Goal: Task Accomplishment & Management: Complete application form

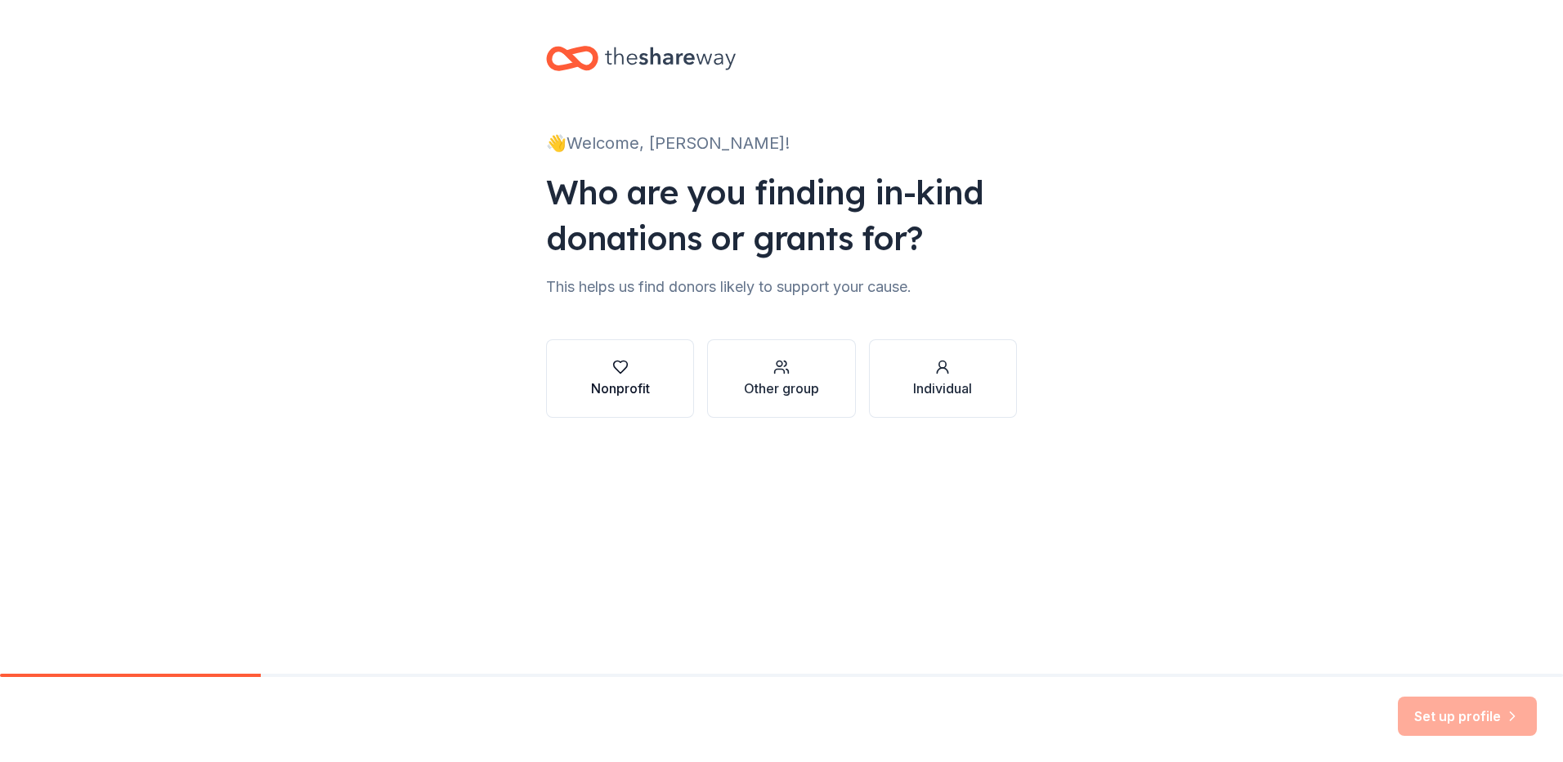
click at [633, 375] on div "Nonprofit" at bounding box center [620, 378] width 59 height 39
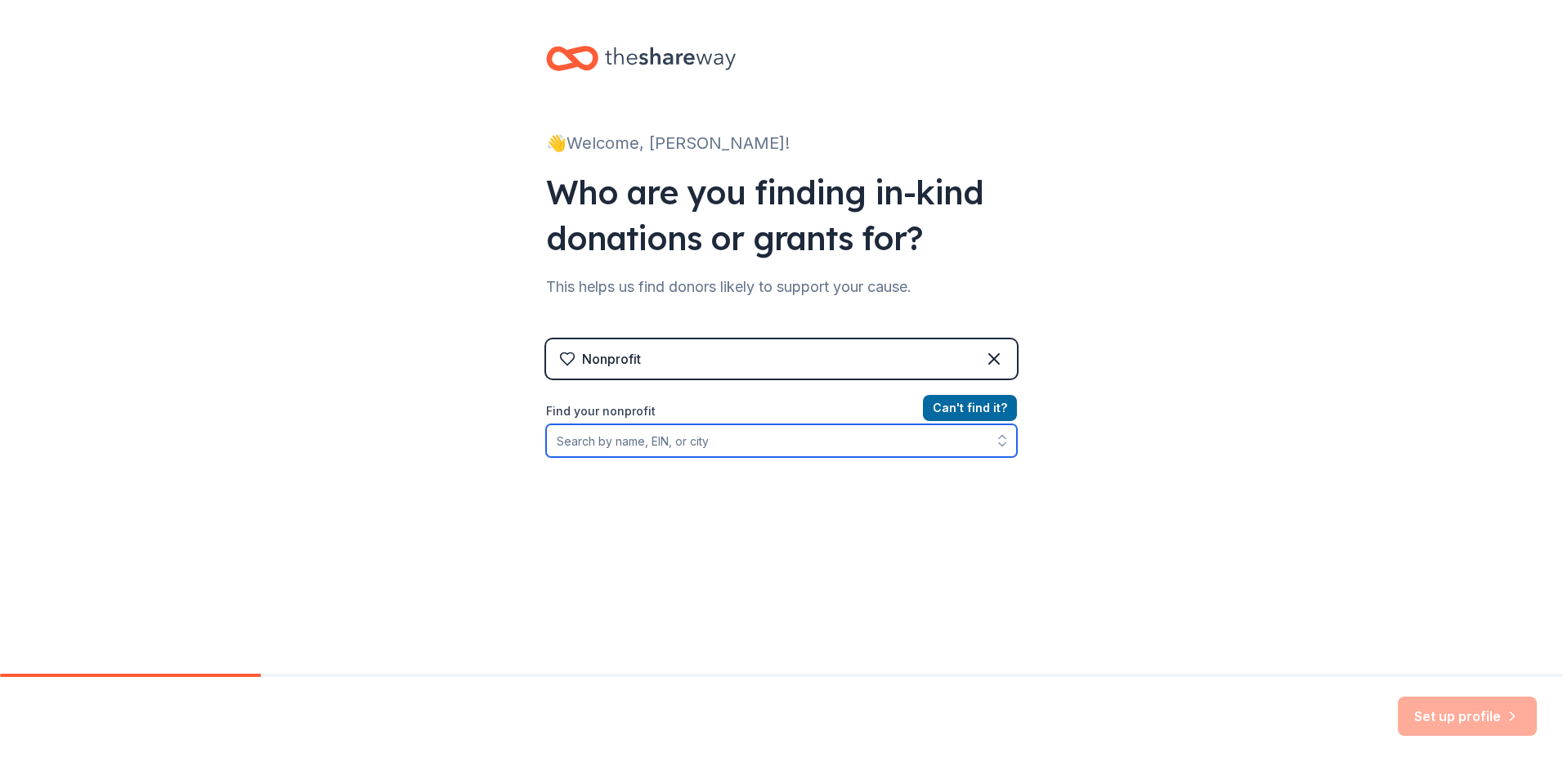
click at [768, 446] on input "Find your nonprofit" at bounding box center [781, 440] width 471 height 33
type input "s"
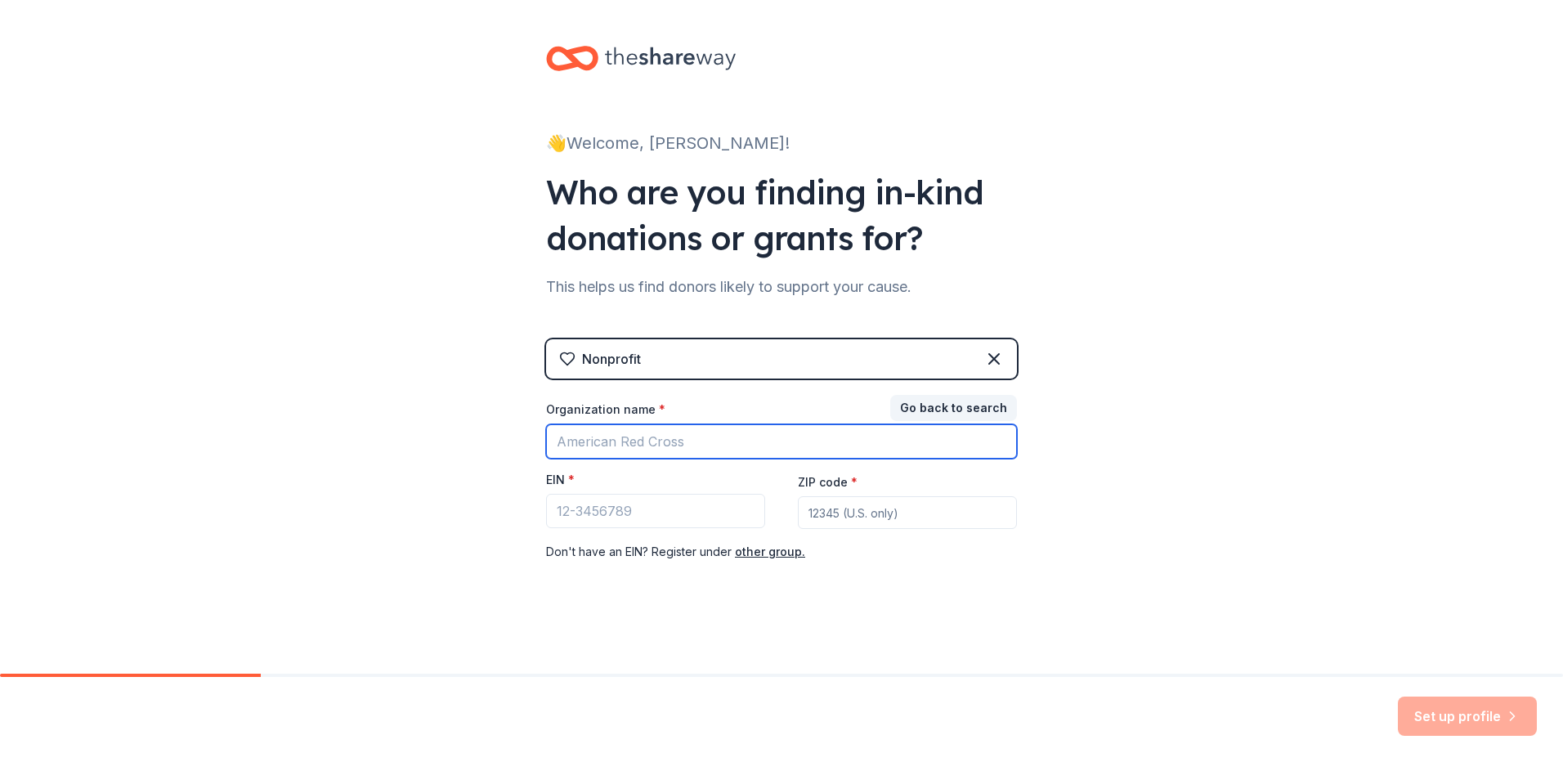
click at [752, 430] on input "Organization name *" at bounding box center [781, 441] width 471 height 34
type input "Silver Sage Pro Rodeo"
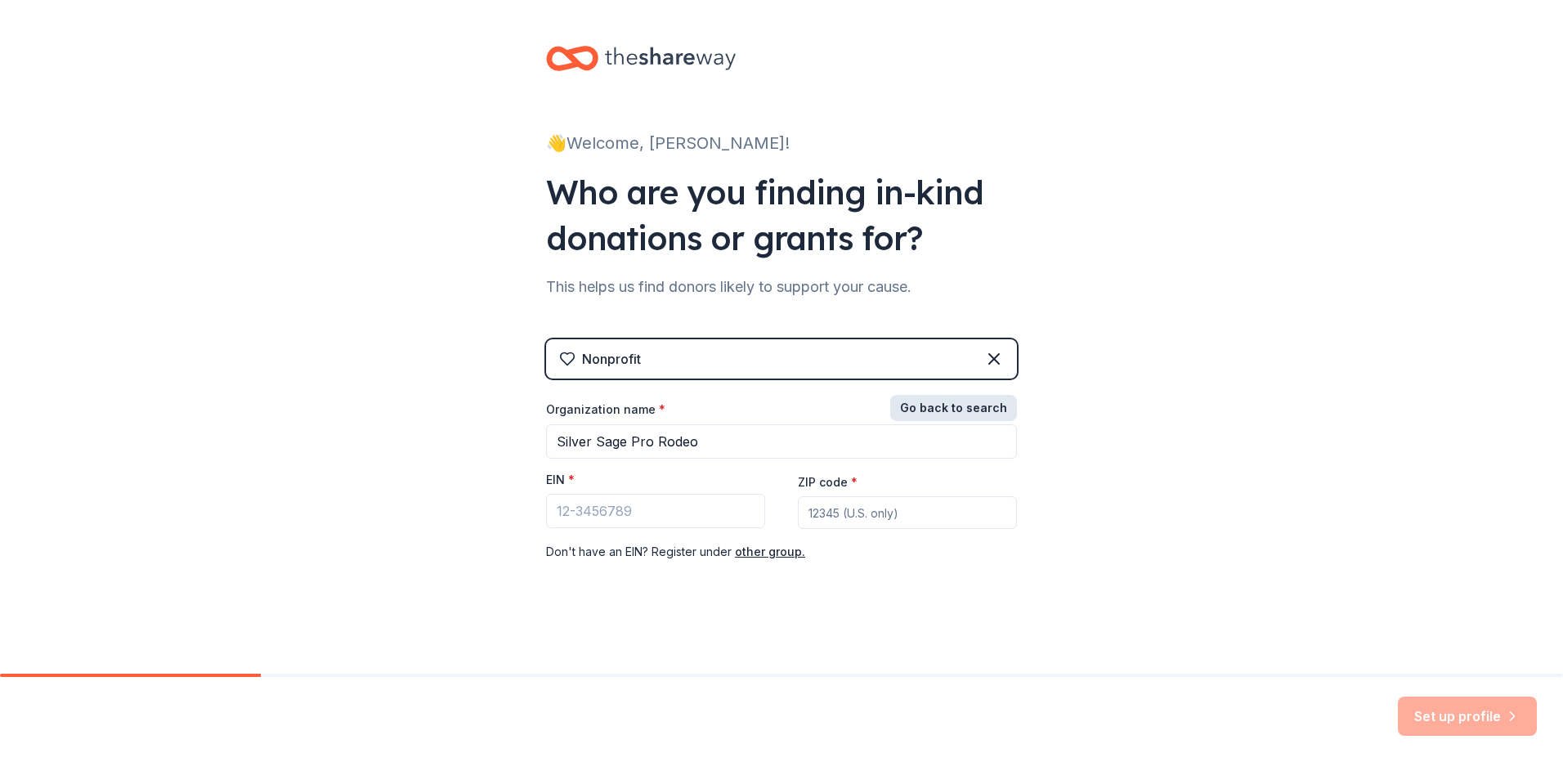
click at [948, 411] on button "Go back to search" at bounding box center [953, 408] width 127 height 26
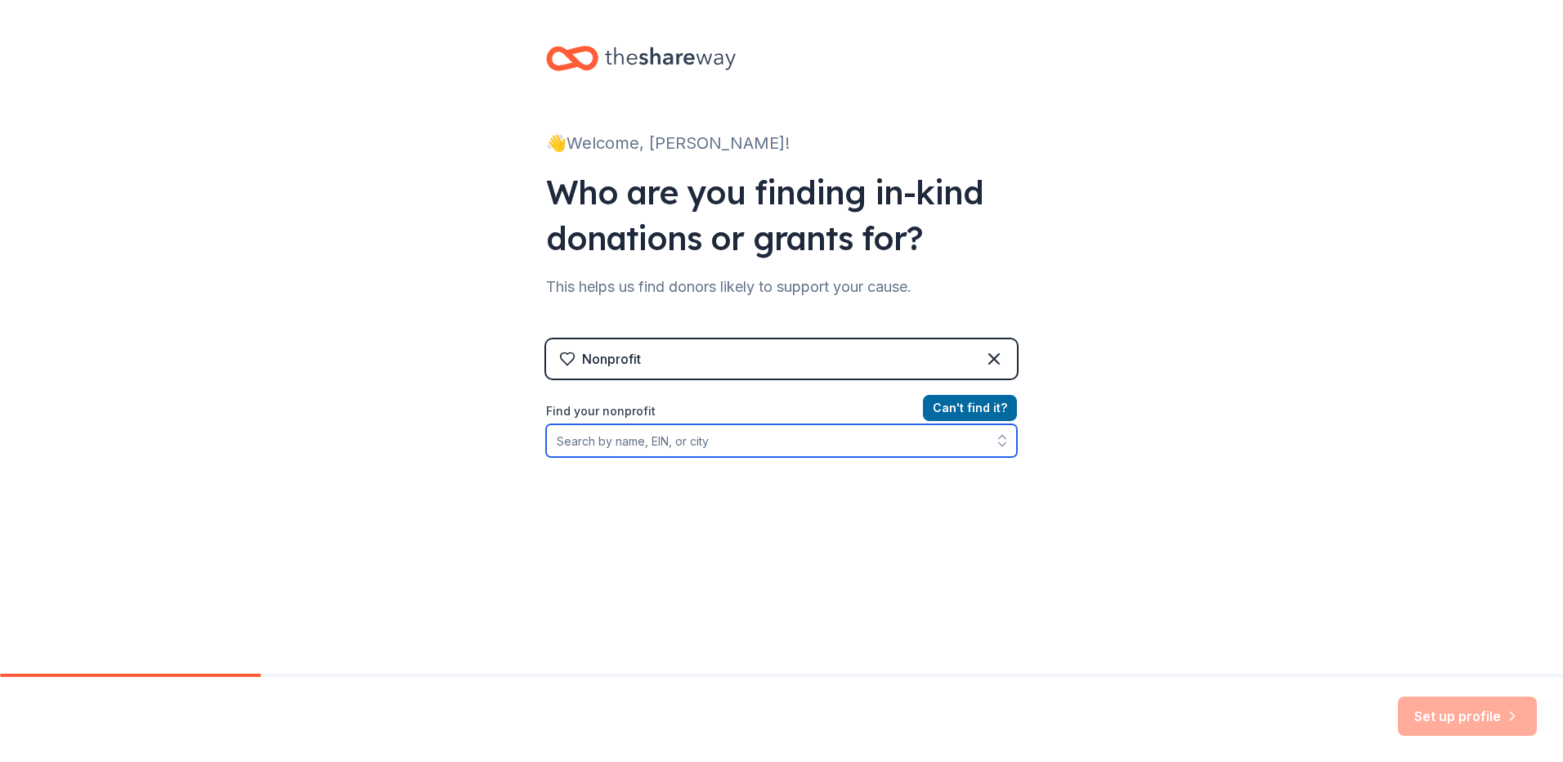
click at [700, 440] on input "Find your nonprofit" at bounding box center [781, 440] width 471 height 33
type input "silver sage"
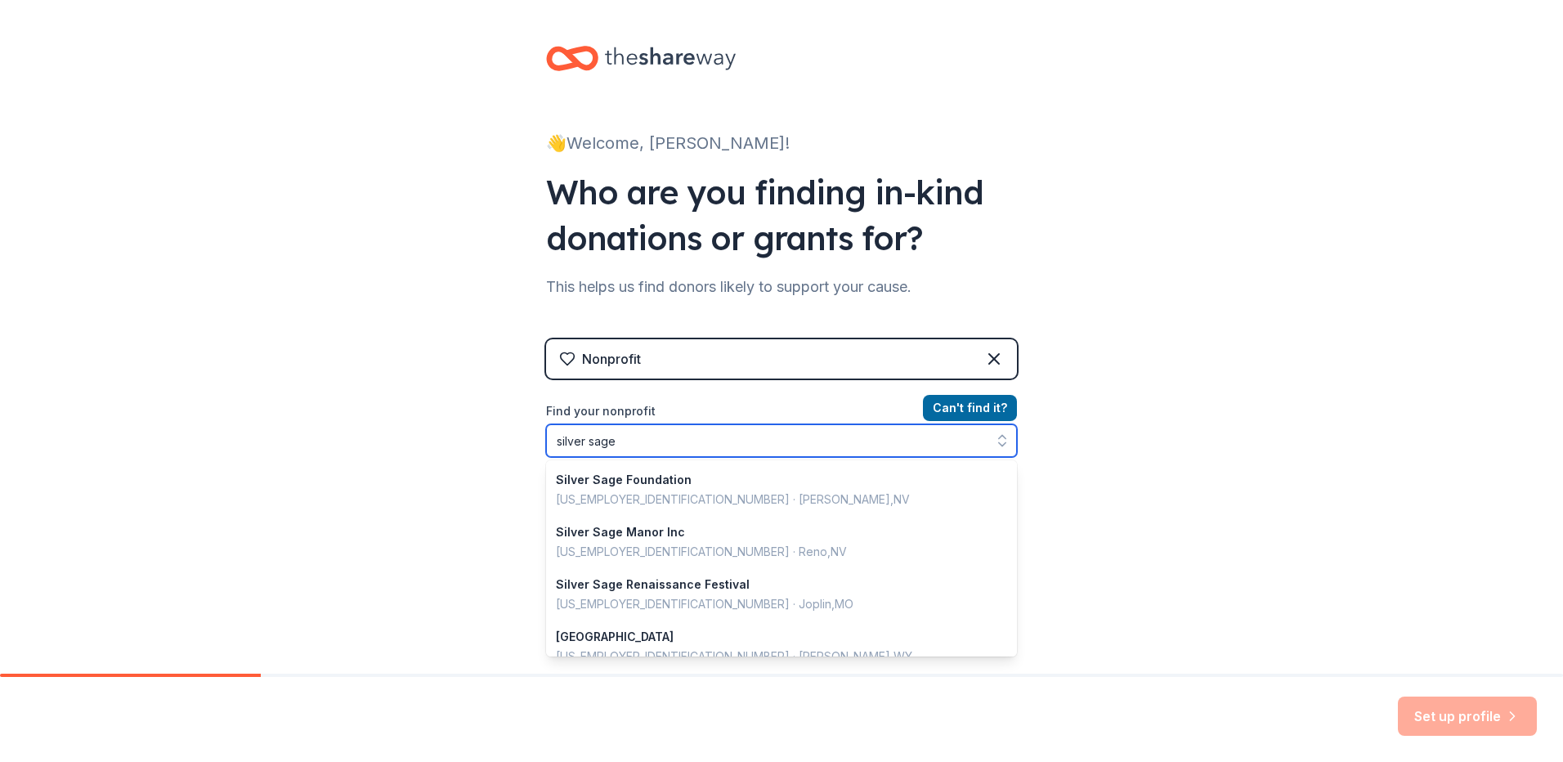
scroll to position [683, 0]
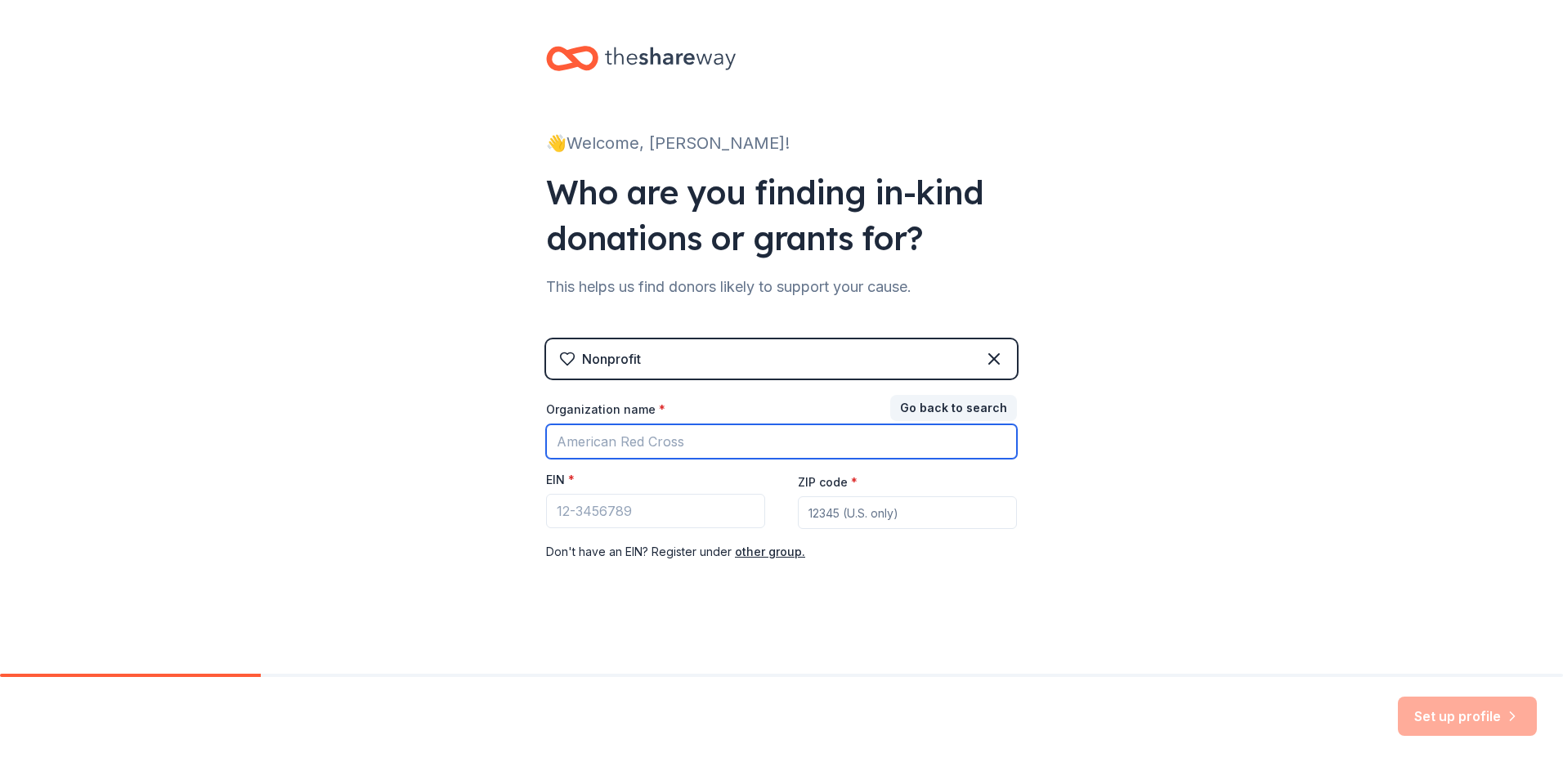
click at [705, 440] on input "Organization name *" at bounding box center [781, 441] width 471 height 34
click at [708, 439] on input "Organization name *" at bounding box center [781, 441] width 471 height 34
type input "Silver Sage Pro Rodeo, Inc"
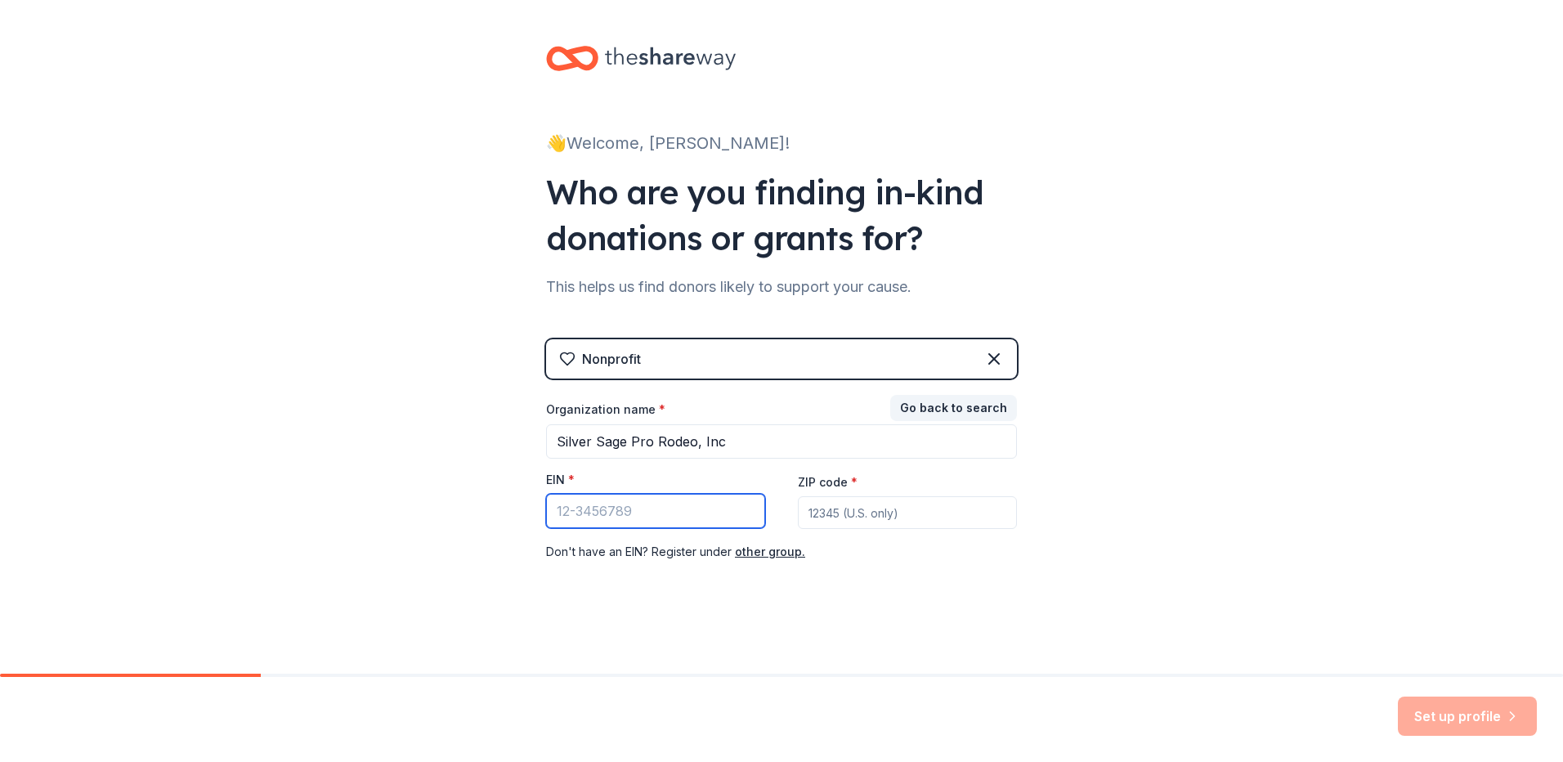
click at [653, 510] on input "EIN *" at bounding box center [655, 511] width 219 height 34
type input "[US_EMPLOYER_IDENTIFICATION_NUMBER]"
click at [923, 508] on input "ZIP code *" at bounding box center [907, 512] width 219 height 33
click at [848, 503] on input "ZIP code *" at bounding box center [907, 512] width 219 height 33
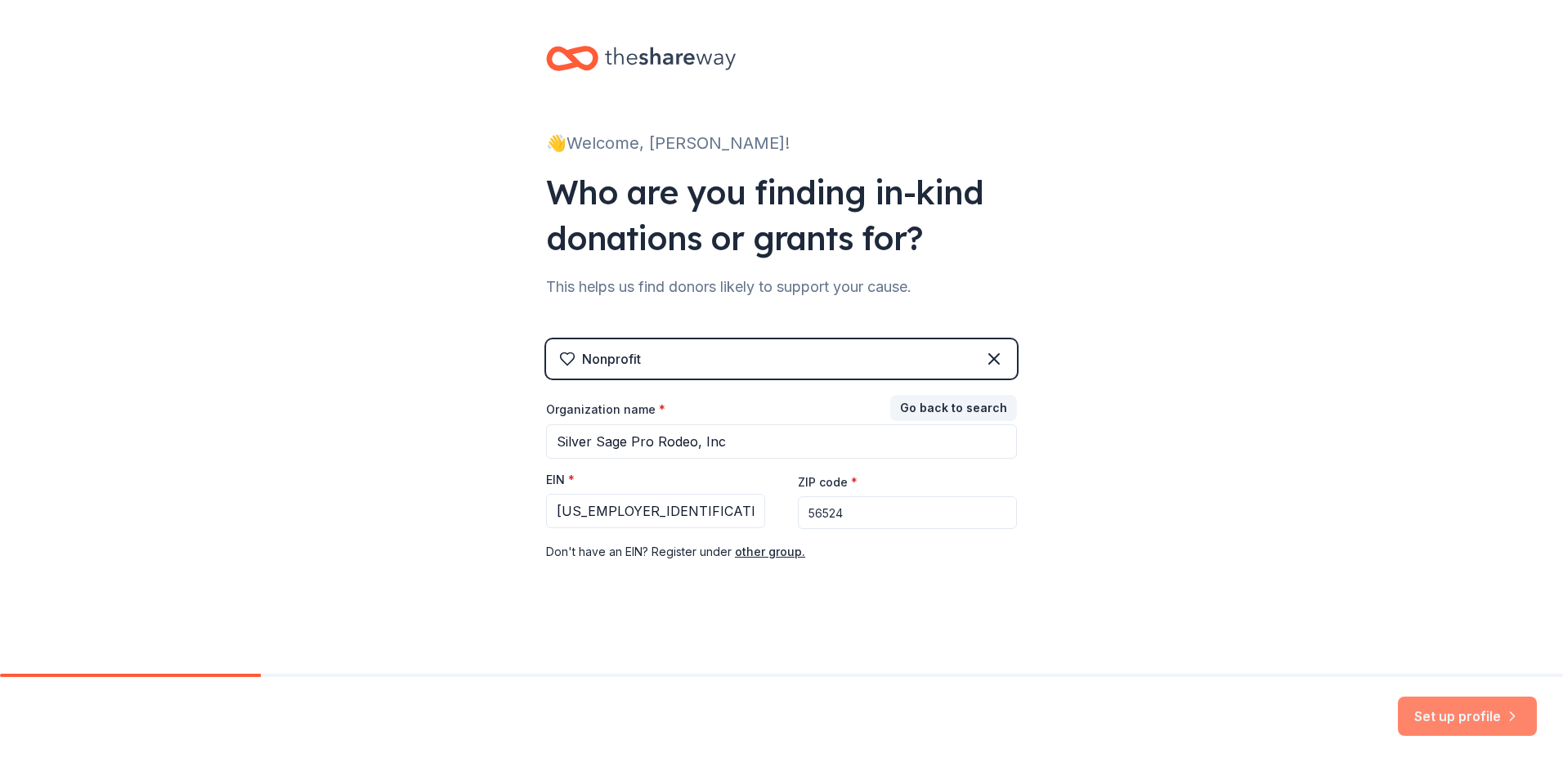
type input "56524"
click at [1434, 706] on button "Set up profile" at bounding box center [1467, 716] width 139 height 39
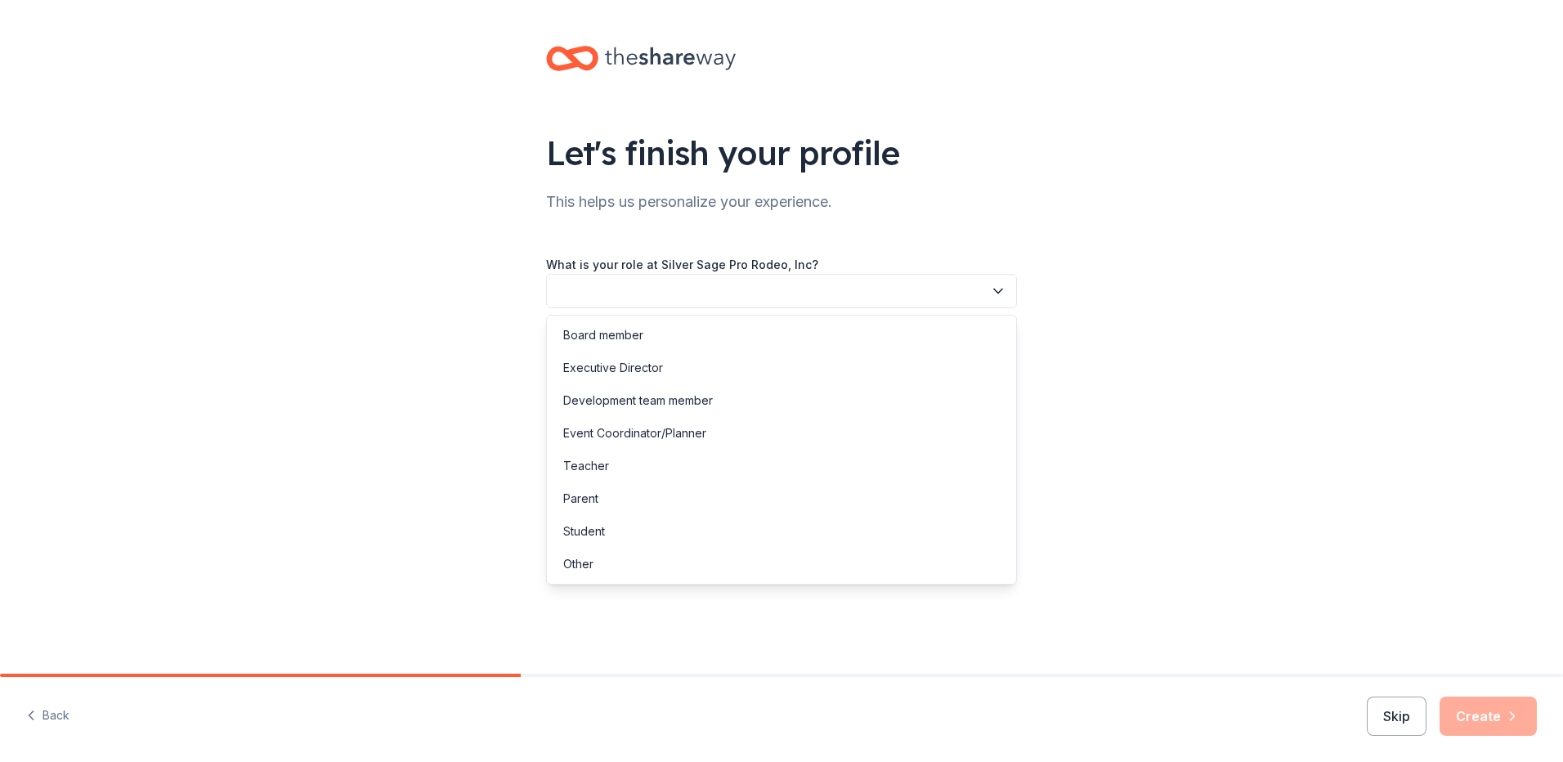
click at [701, 289] on button "button" at bounding box center [781, 291] width 471 height 34
click at [647, 333] on div "Board member" at bounding box center [781, 335] width 463 height 33
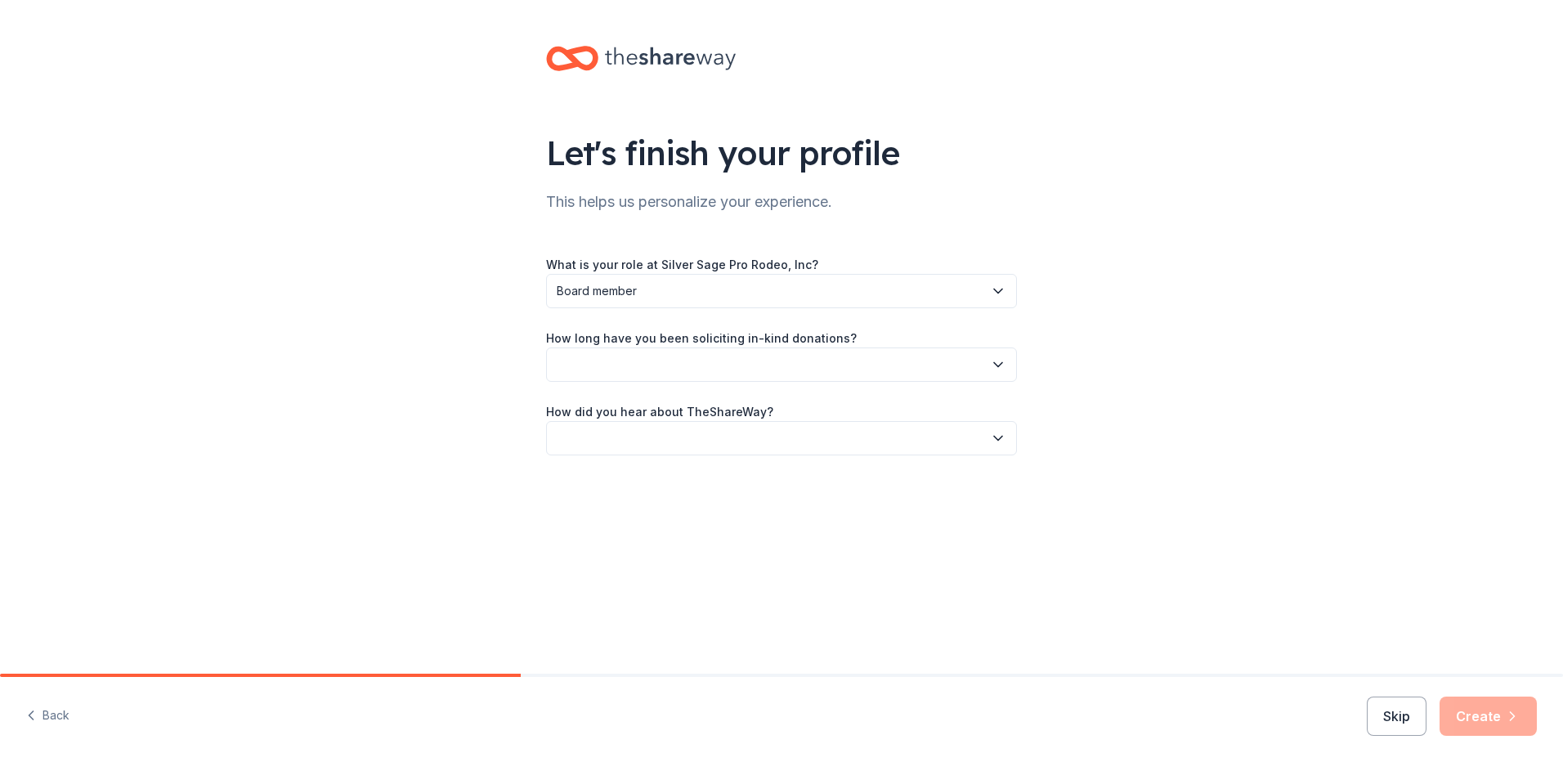
click at [648, 356] on button "button" at bounding box center [781, 364] width 471 height 34
click at [621, 443] on div "1 to 2 years" at bounding box center [593, 442] width 61 height 20
click at [621, 443] on button "button" at bounding box center [781, 438] width 471 height 34
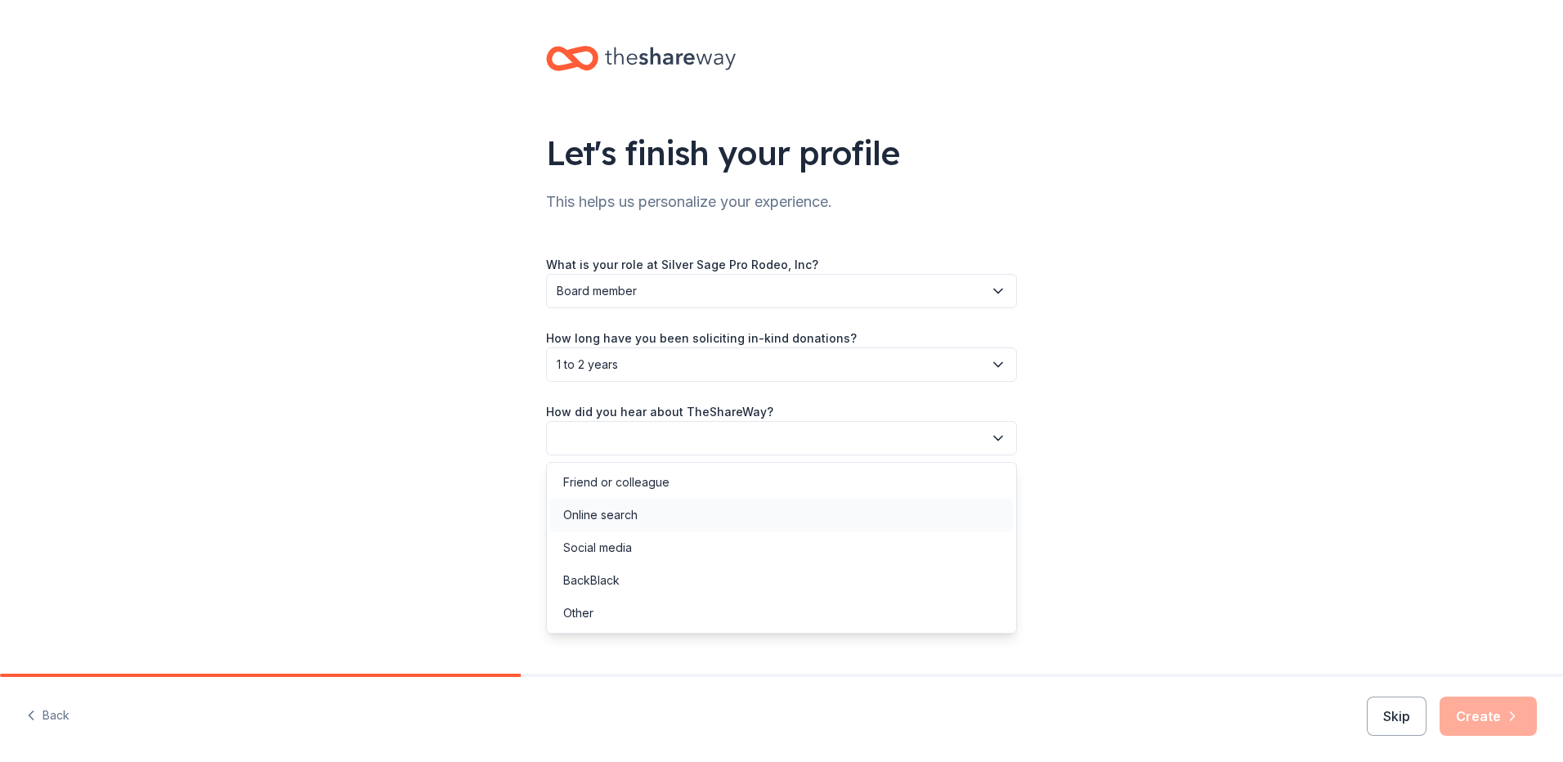
click at [620, 517] on div "Online search" at bounding box center [600, 515] width 74 height 20
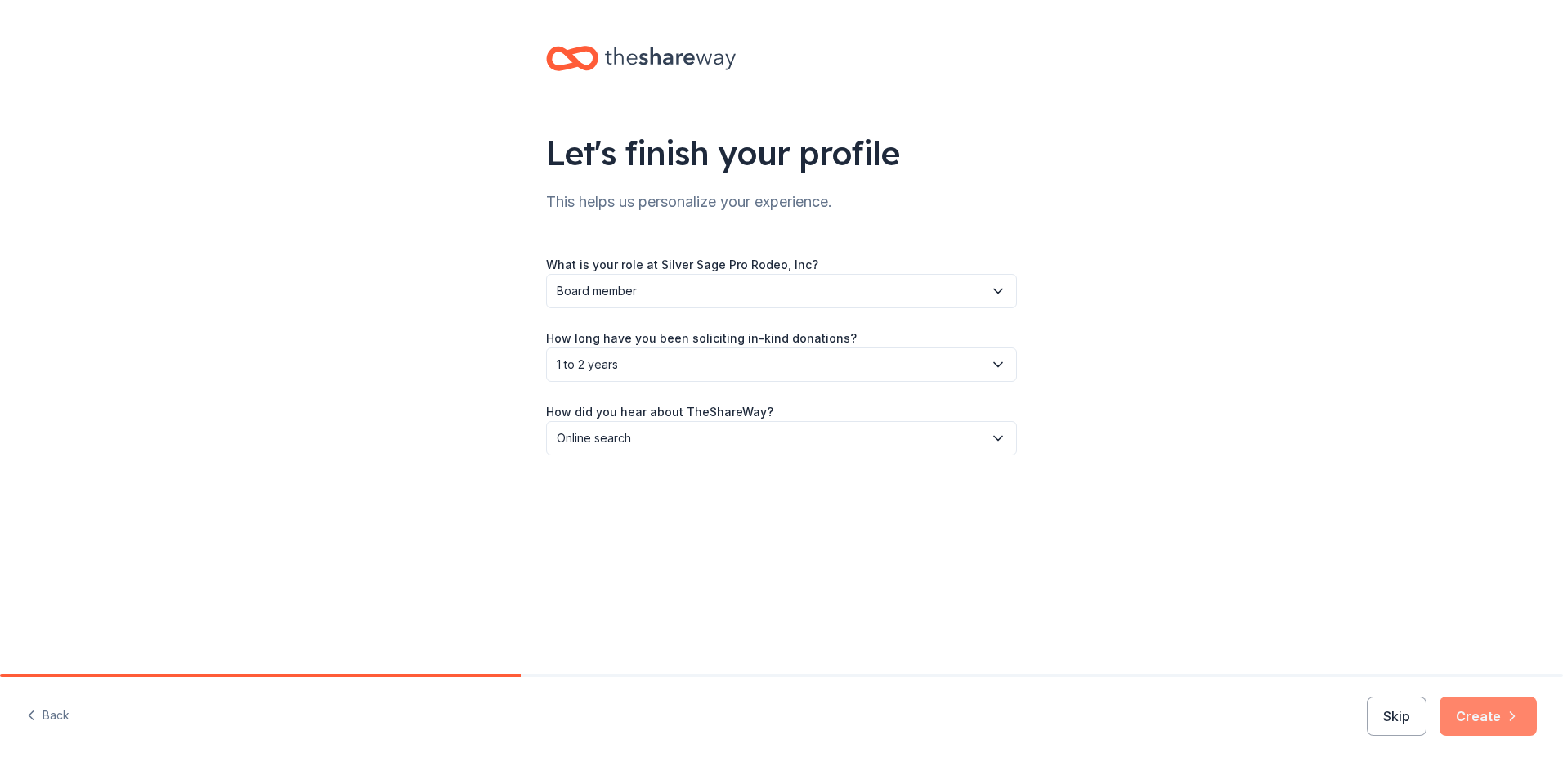
click at [1488, 721] on button "Create" at bounding box center [1488, 716] width 97 height 39
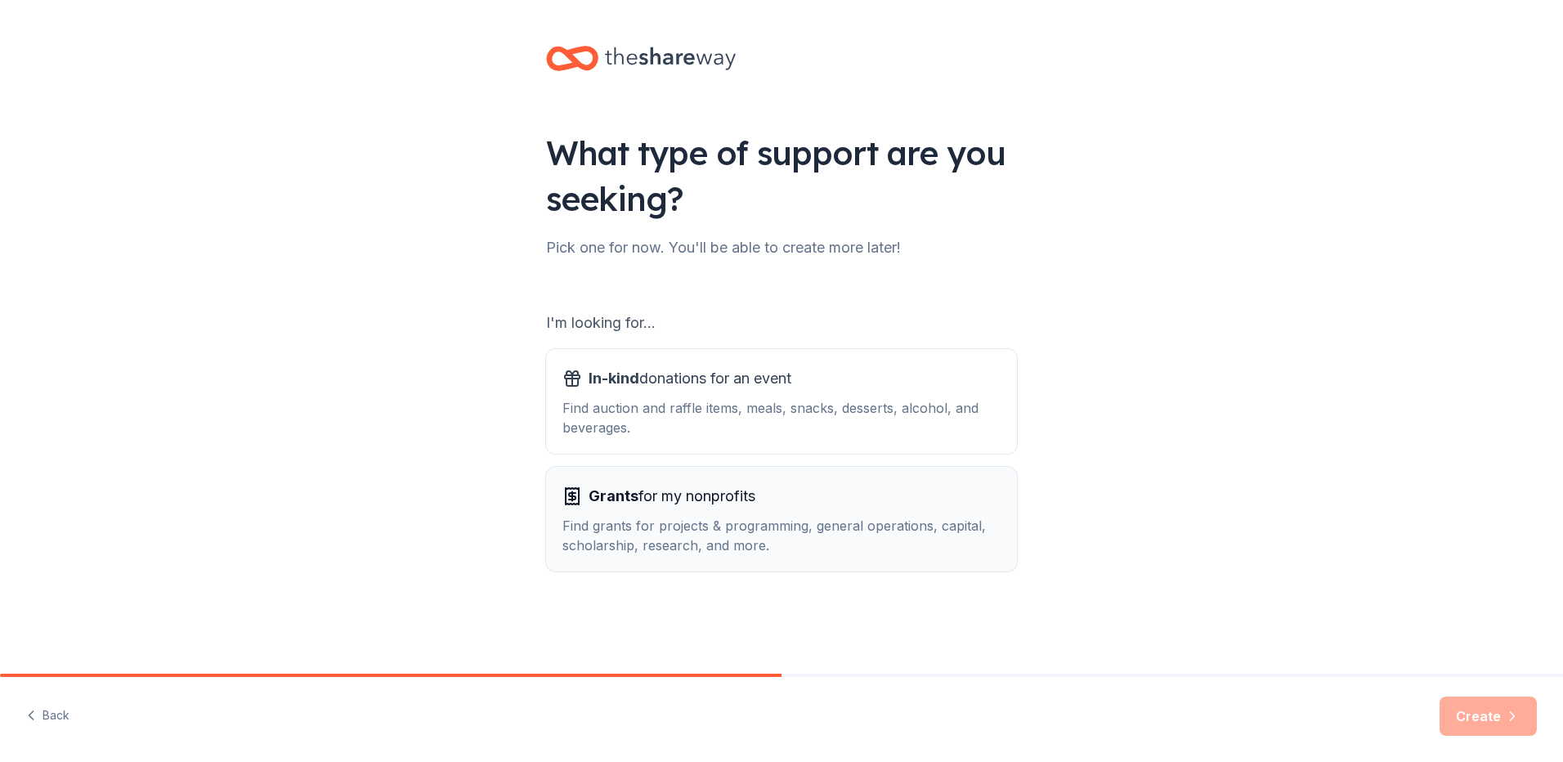
click at [772, 510] on div "Grants for my nonprofits Find grants for projects & programming, general operat…" at bounding box center [781, 519] width 438 height 72
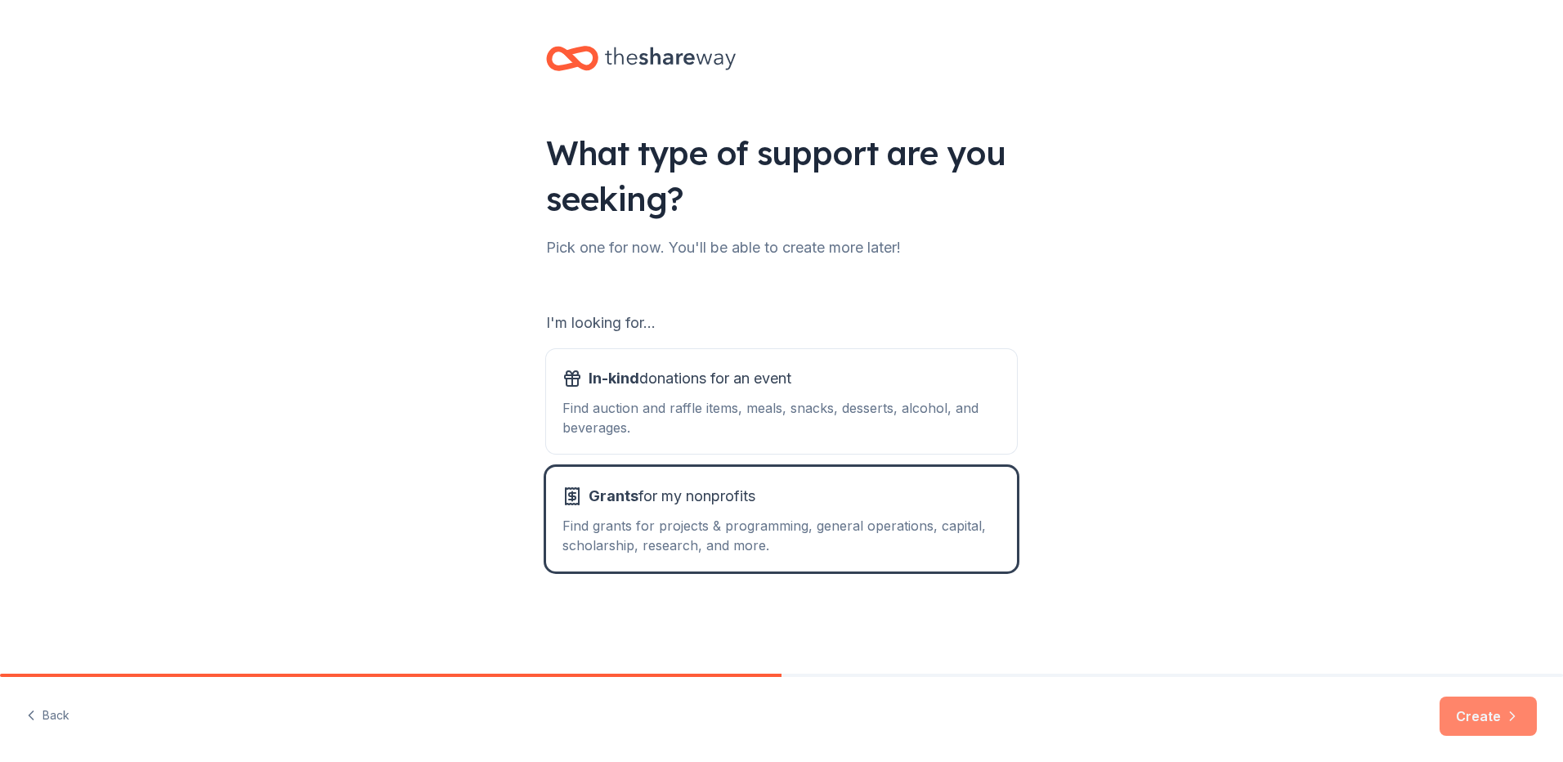
click at [1454, 715] on button "Create" at bounding box center [1488, 716] width 97 height 39
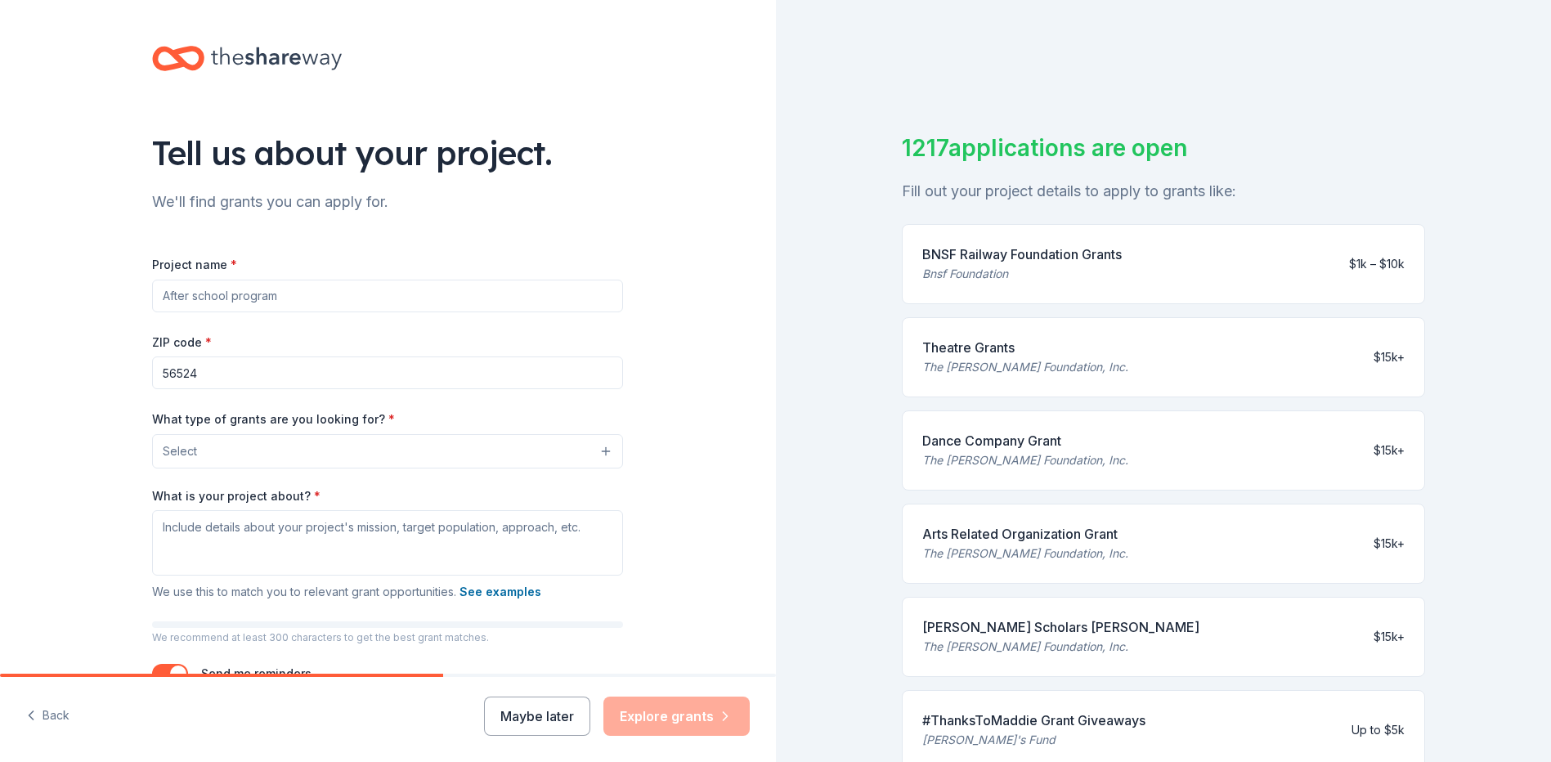
click at [266, 298] on input "Project name *" at bounding box center [387, 296] width 471 height 33
type input "Siver Sage Pro Rodeo"
click at [266, 443] on button "Select" at bounding box center [390, 451] width 471 height 34
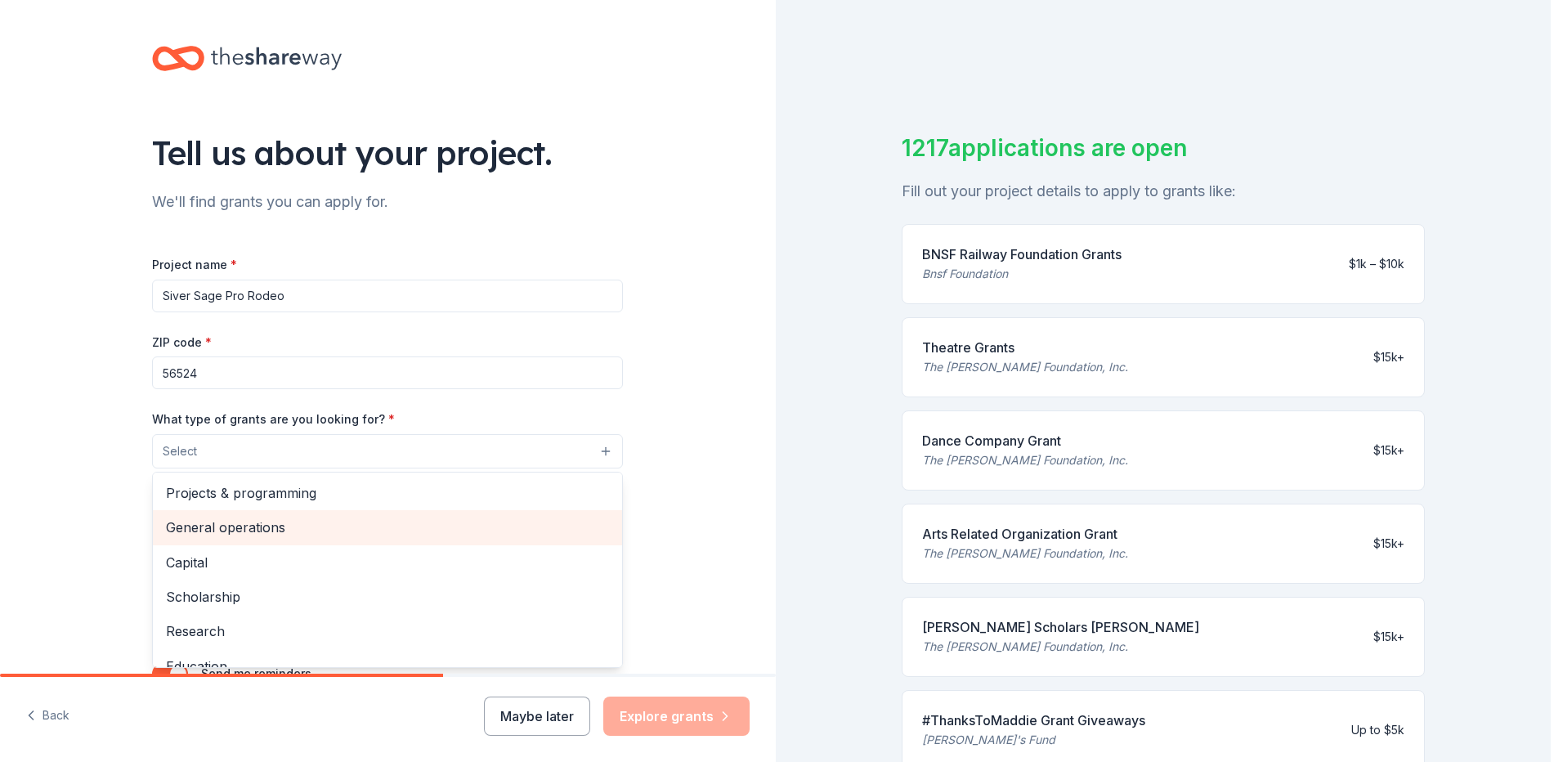
click at [310, 530] on span "General operations" at bounding box center [387, 527] width 443 height 21
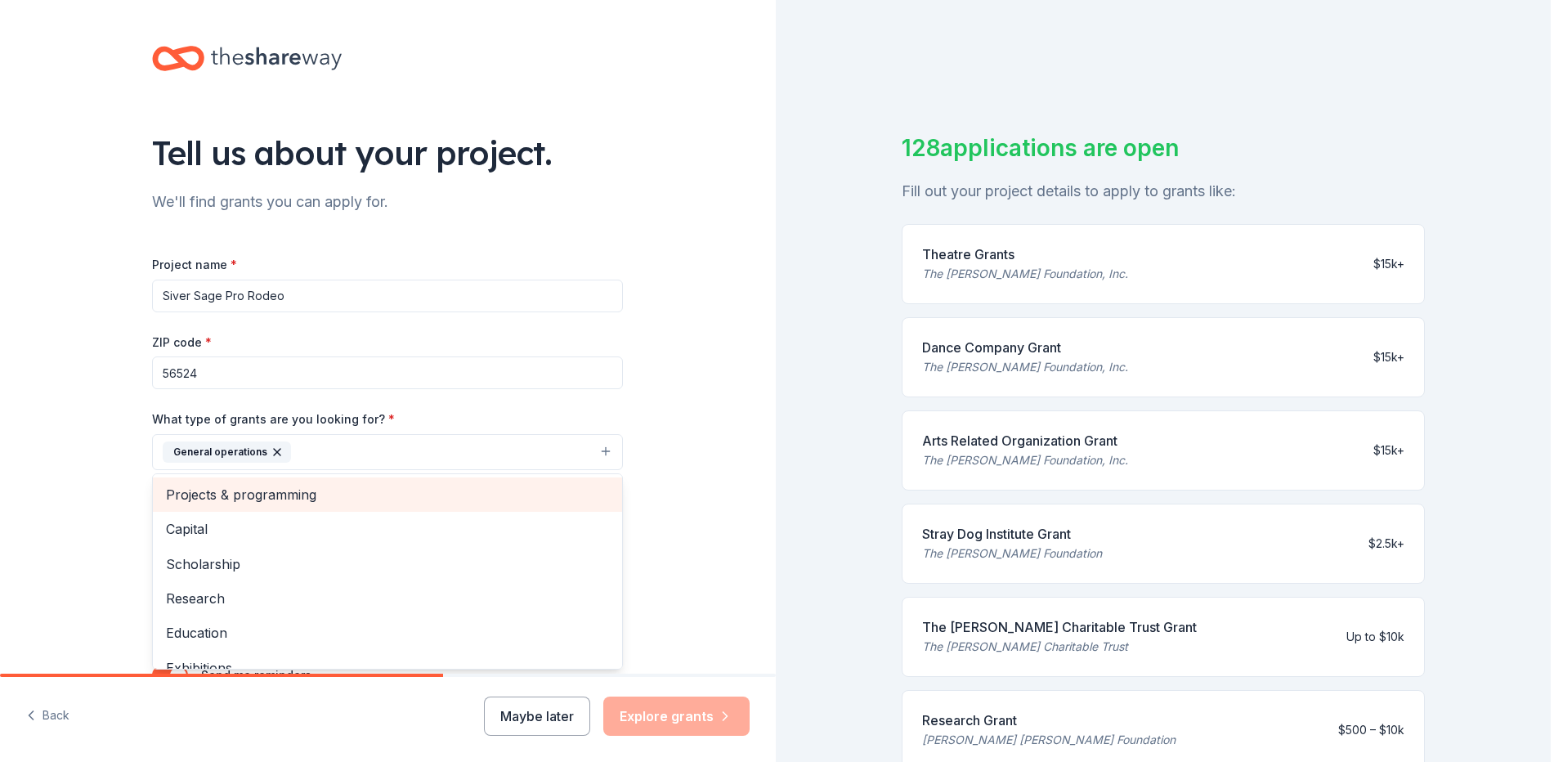
click at [382, 491] on span "Projects & programming" at bounding box center [387, 494] width 443 height 21
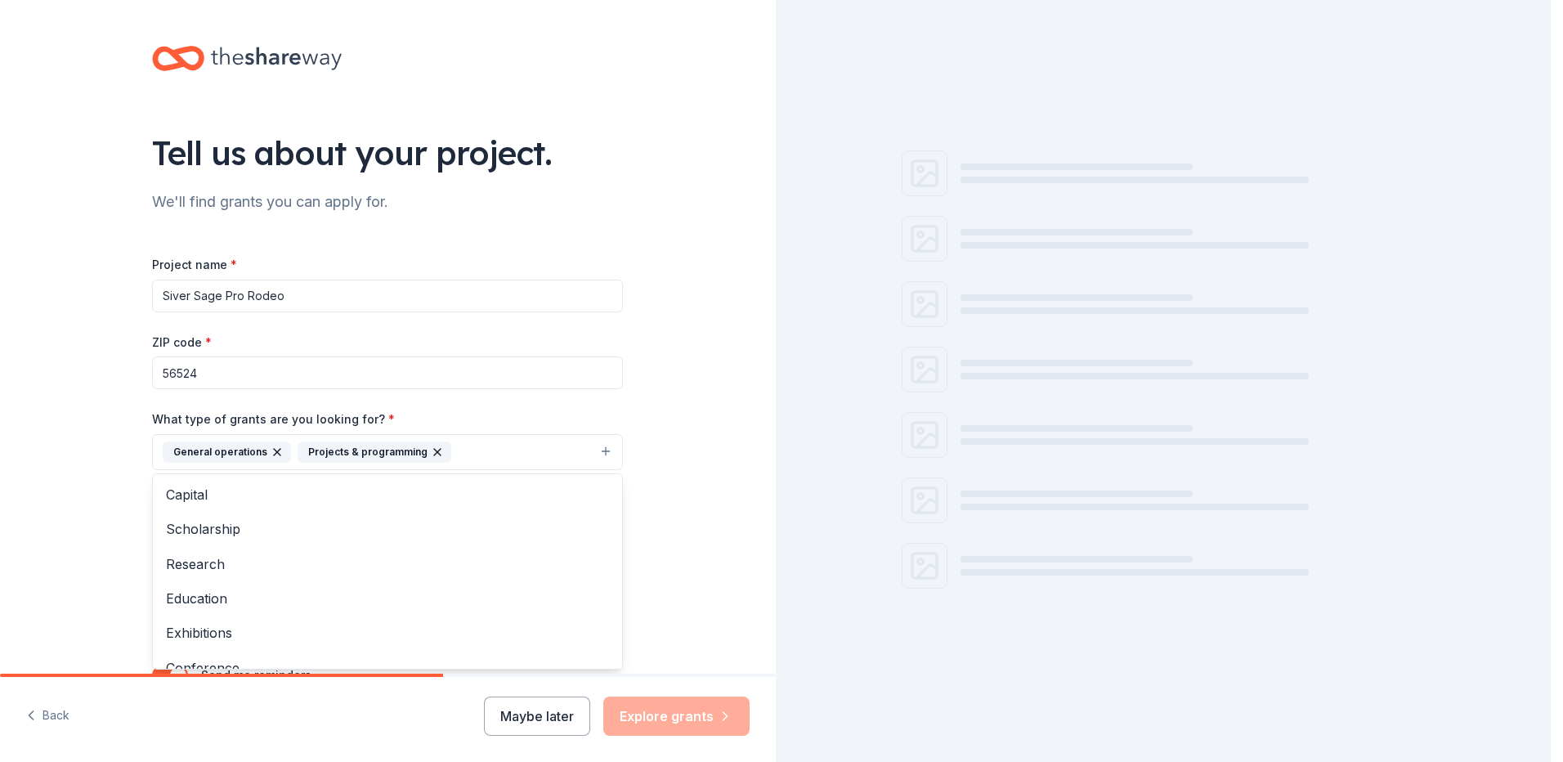
click at [688, 466] on div "Tell us about your project. We'll find grants you can apply for. Project name *…" at bounding box center [388, 391] width 776 height 783
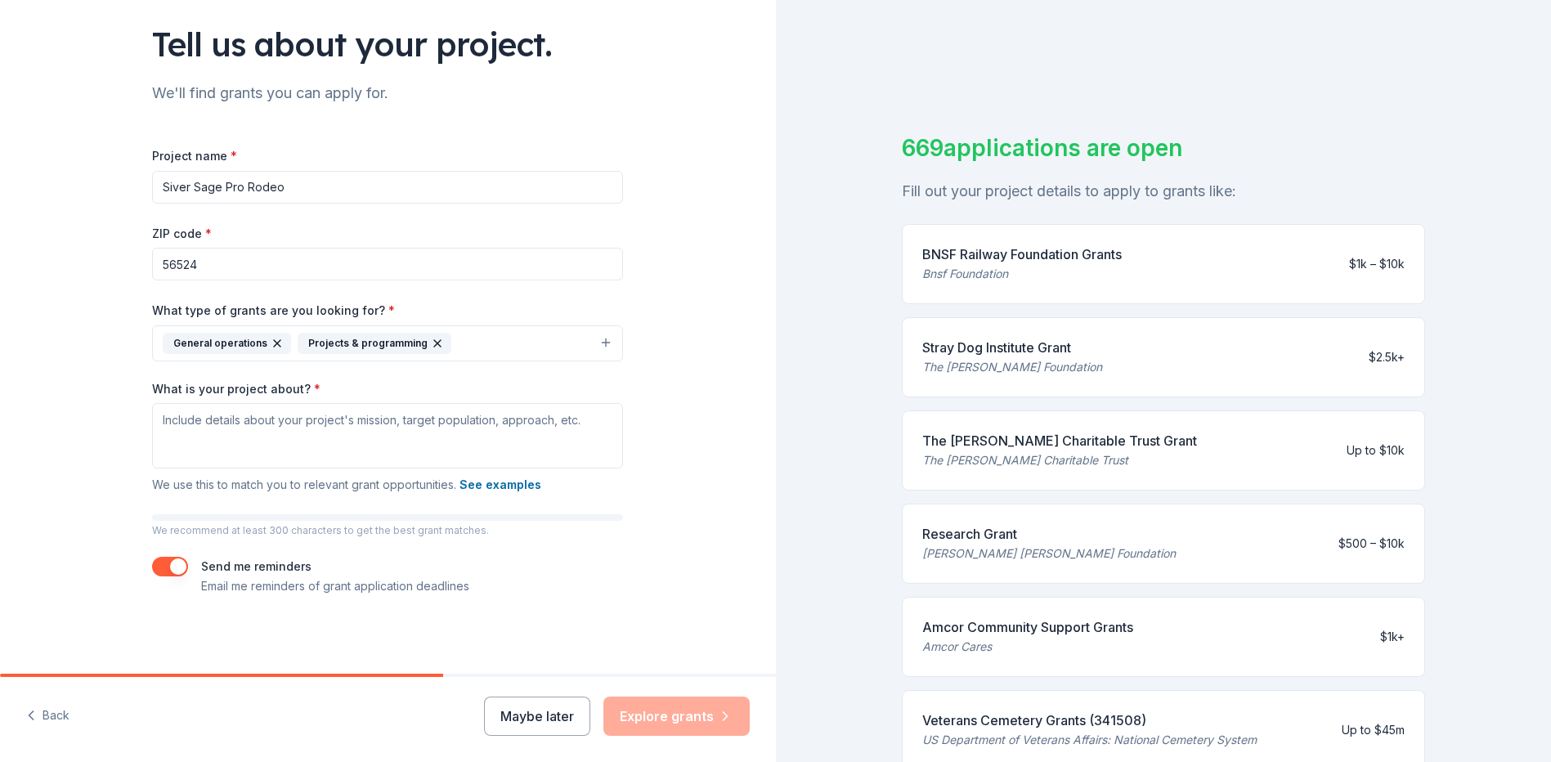
scroll to position [110, 0]
click at [258, 411] on textarea "What is your project about? *" at bounding box center [387, 434] width 471 height 65
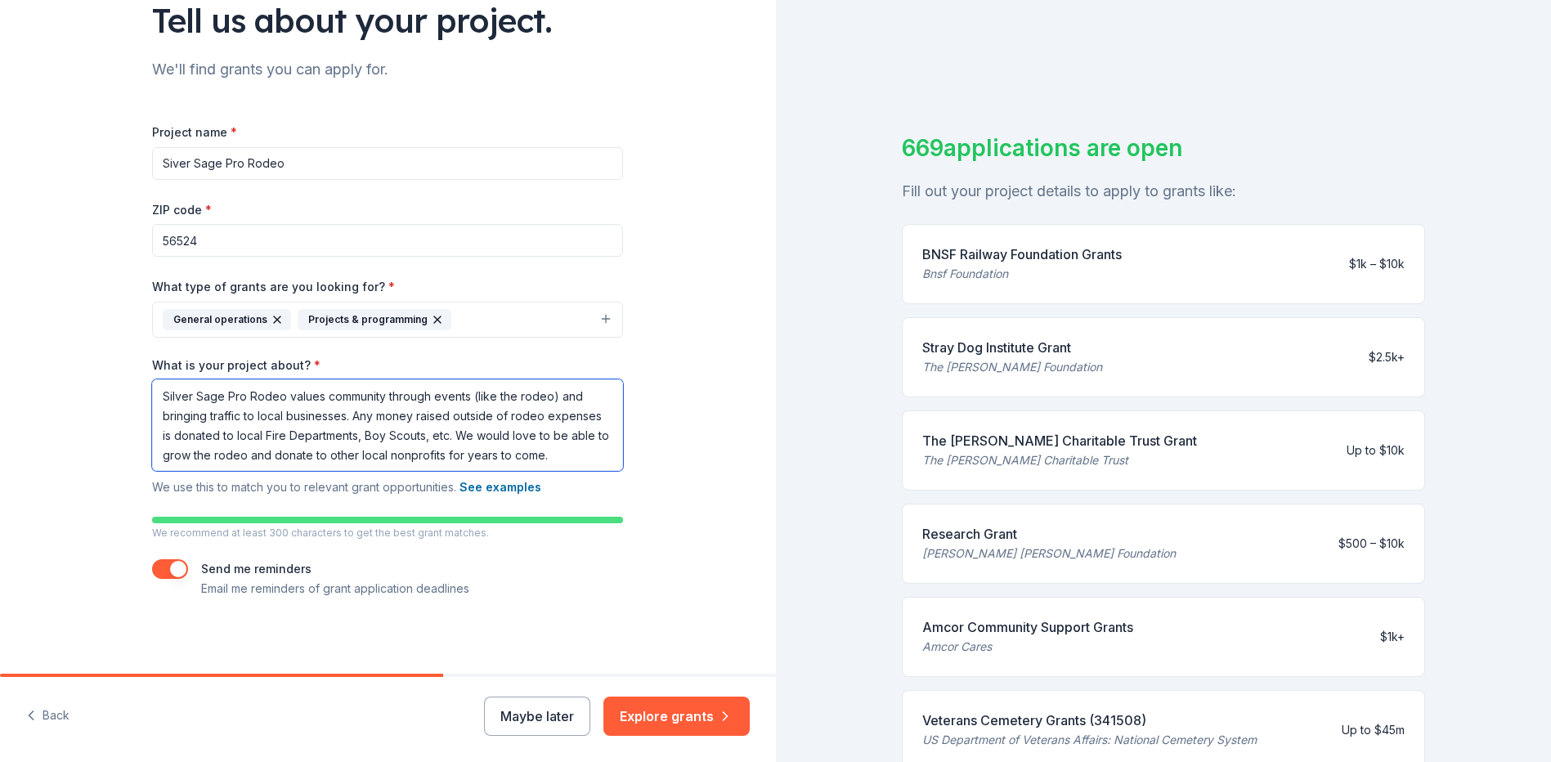
scroll to position [136, 0]
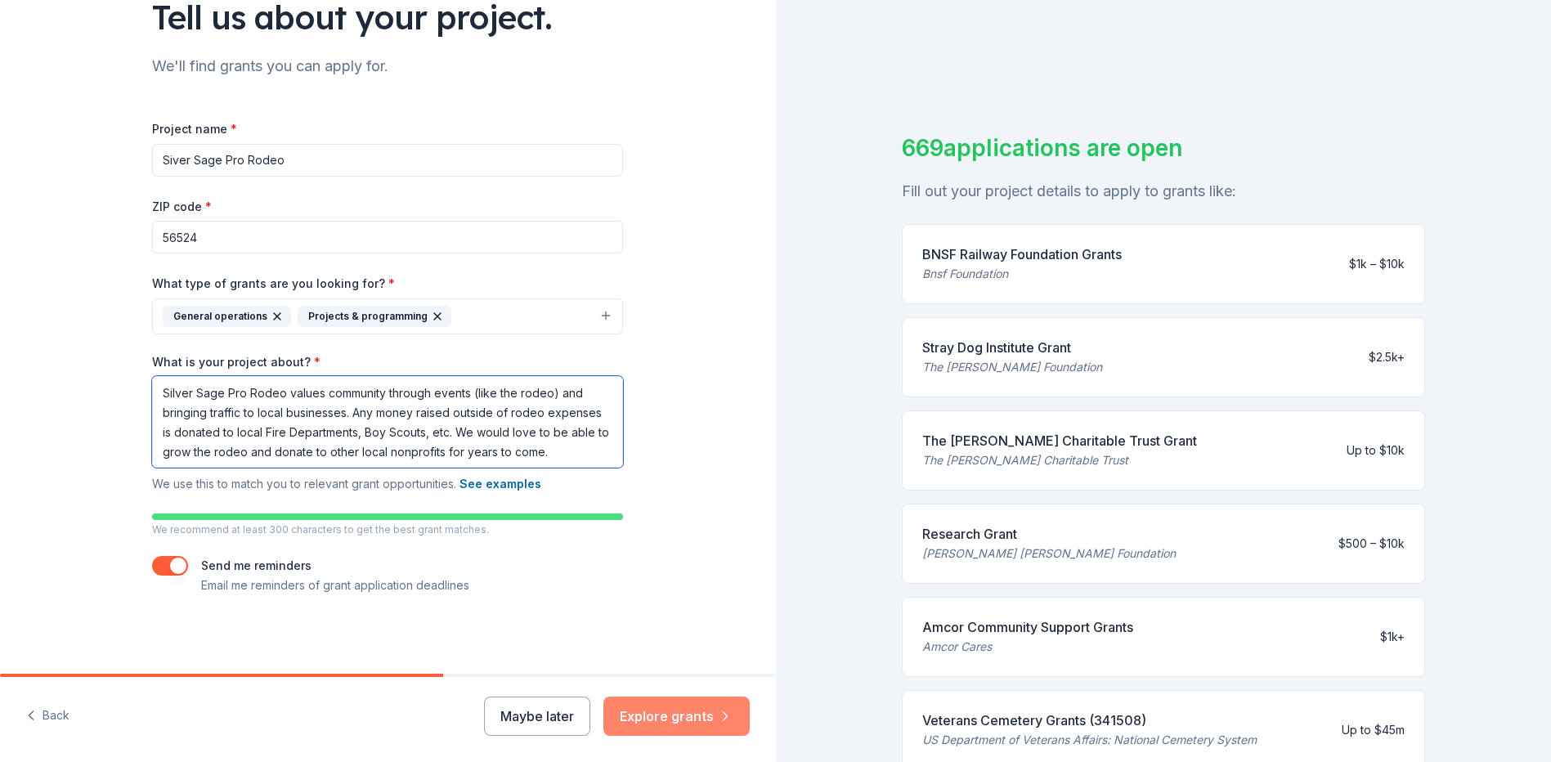
type textarea "Silver Sage Pro Rodeo values community through events (like the rodeo) and brin…"
click at [654, 711] on button "Explore grants" at bounding box center [676, 716] width 146 height 39
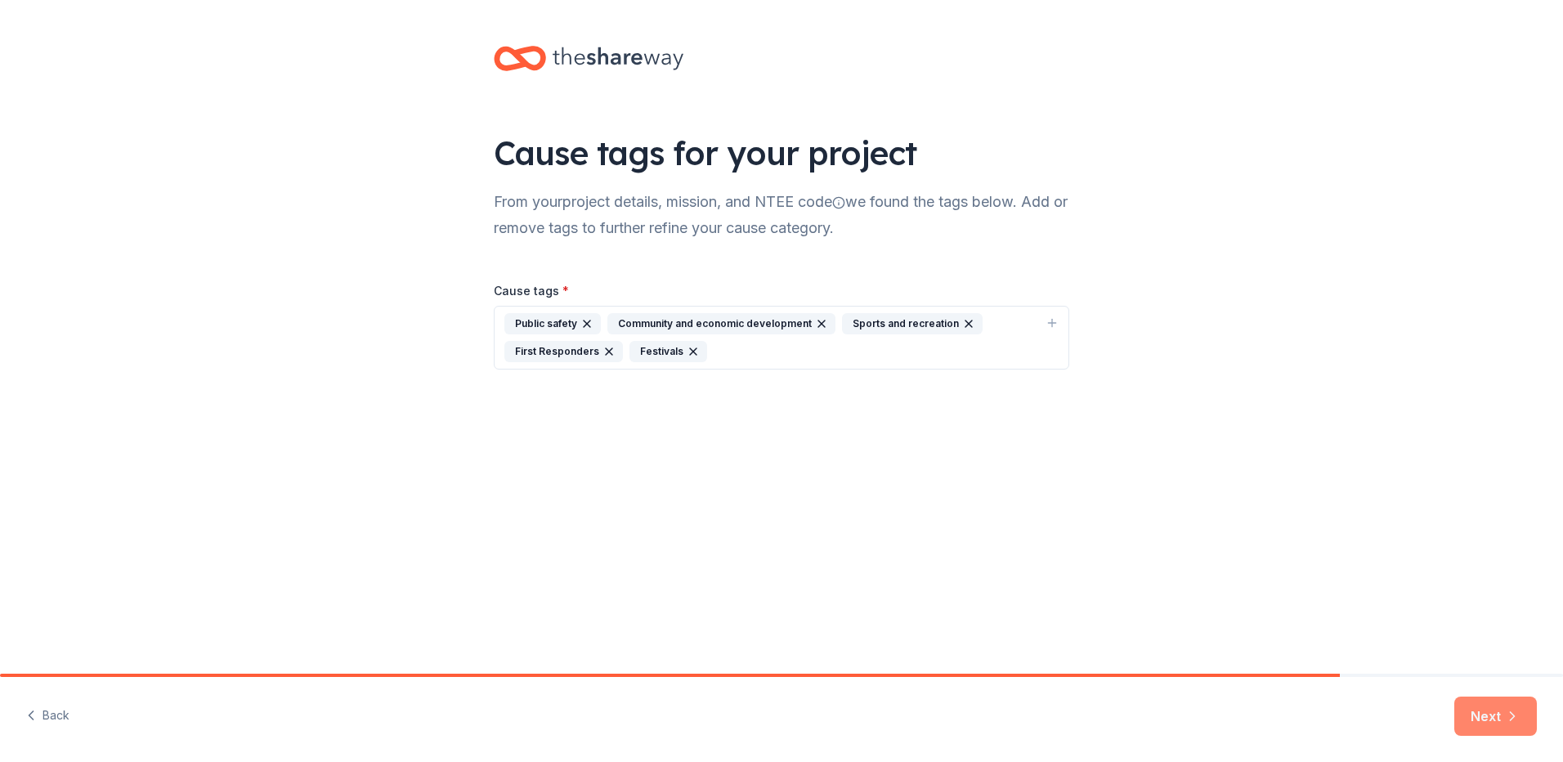
click at [1472, 719] on button "Next" at bounding box center [1495, 716] width 83 height 39
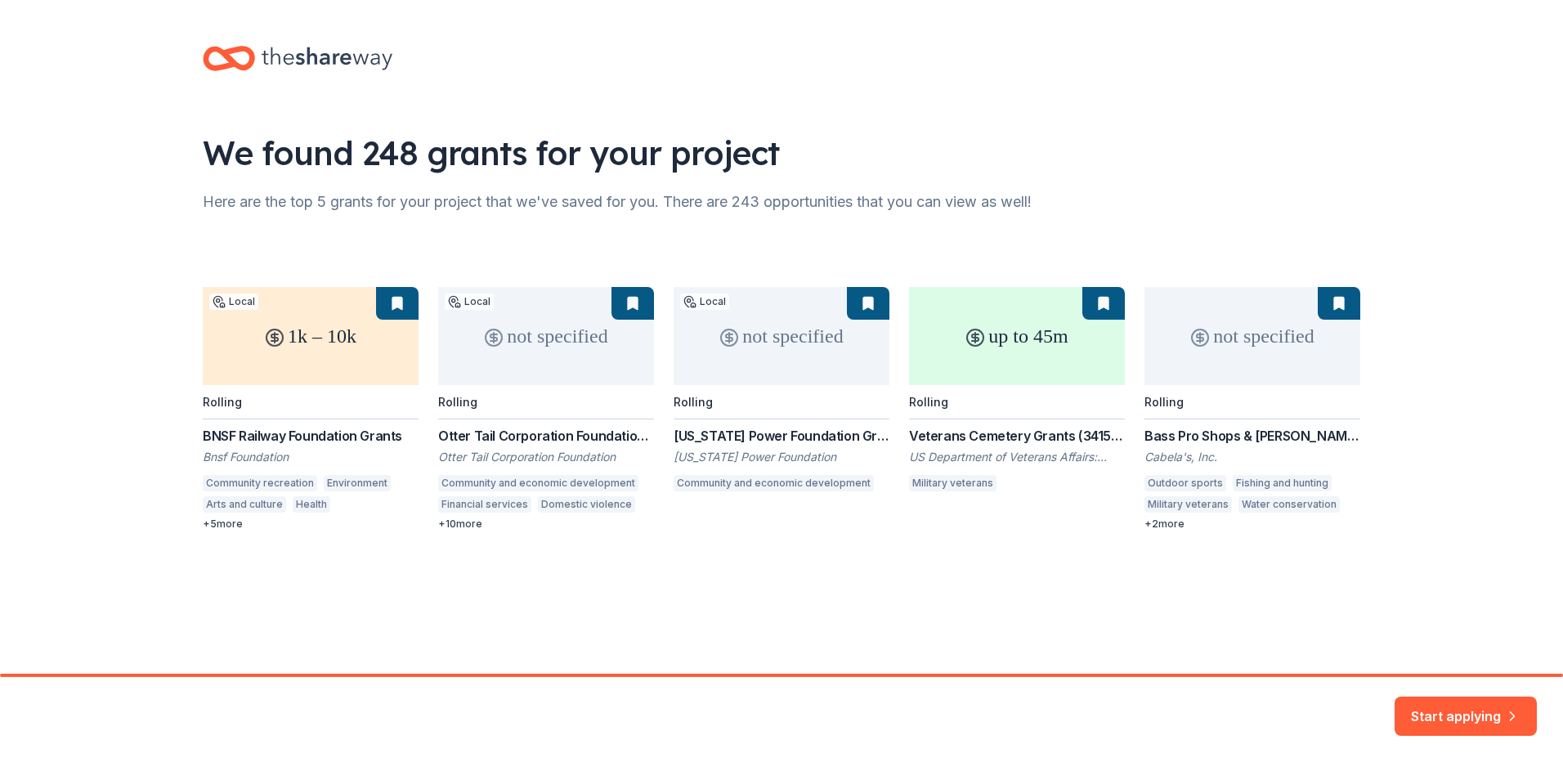
click at [392, 301] on div "1k – 10k Local Rolling BNSF Railway Foundation Grants Bnsf Foundation Community…" at bounding box center [782, 409] width 1158 height 244
click at [396, 299] on div "1k – 10k Local Rolling BNSF Railway Foundation Grants Bnsf Foundation Community…" at bounding box center [782, 409] width 1158 height 244
click at [1440, 710] on button "Start applying" at bounding box center [1466, 707] width 142 height 39
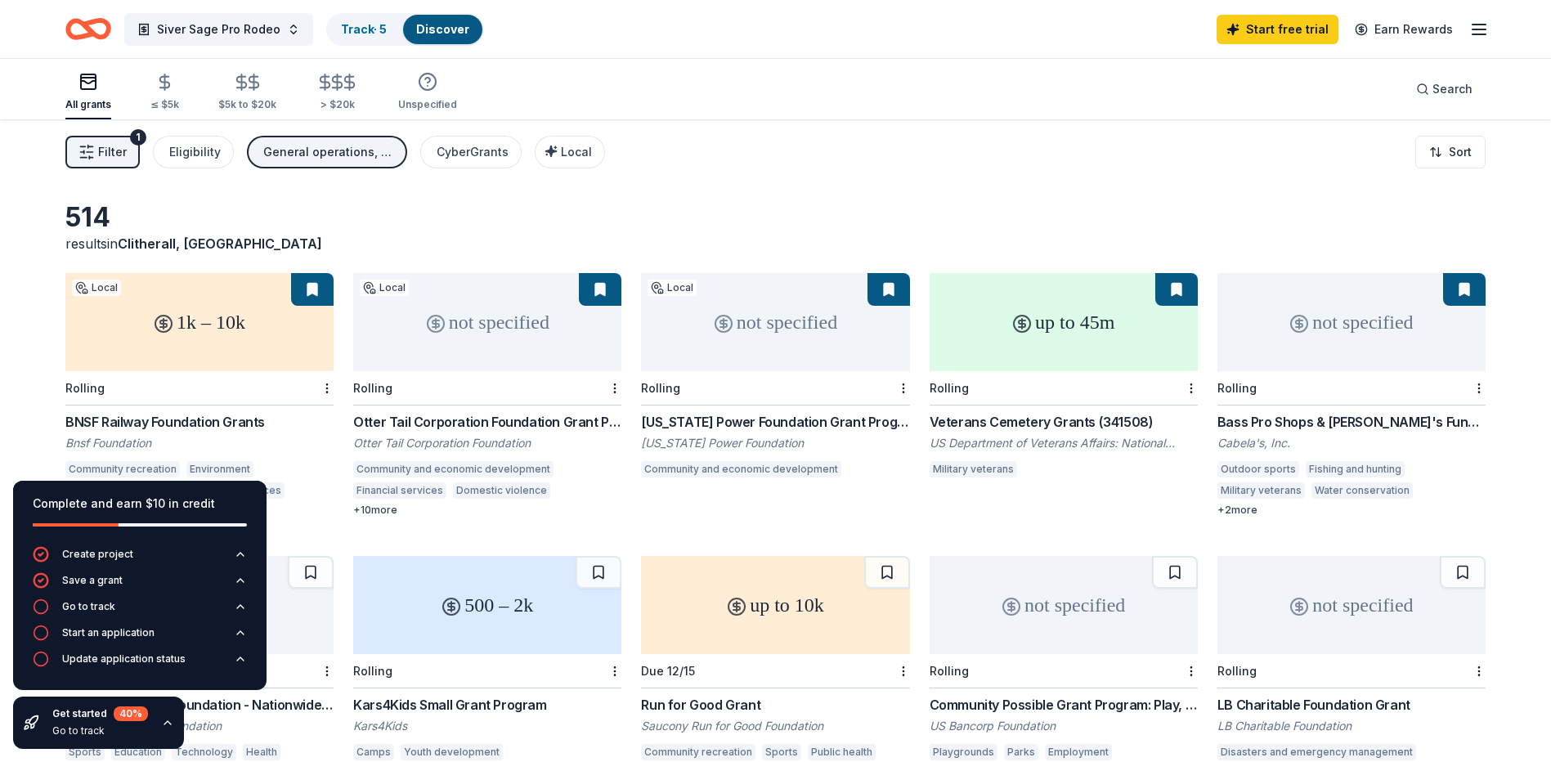
click at [774, 223] on div "514 results in [GEOGRAPHIC_DATA], [GEOGRAPHIC_DATA]" at bounding box center [775, 227] width 1420 height 52
click at [877, 142] on div "Filter 1 Eligibility General operations, Projects & programming CyberGrants Loc…" at bounding box center [775, 151] width 1551 height 65
click at [312, 287] on button at bounding box center [312, 289] width 43 height 33
click at [114, 722] on div "Get started 40 % Go to track" at bounding box center [100, 722] width 96 height 33
click at [78, 729] on div "Go to track" at bounding box center [100, 730] width 96 height 13
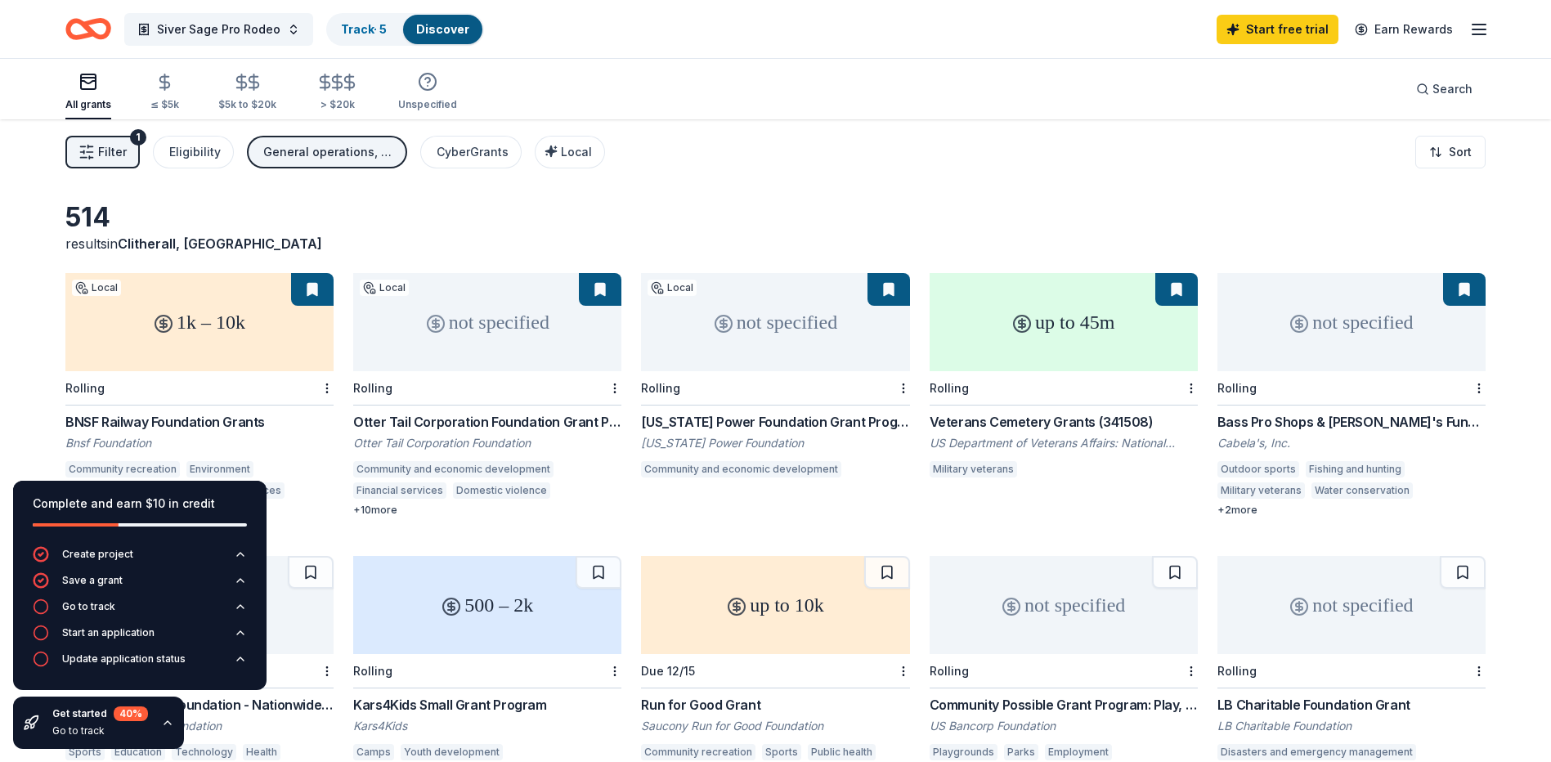
click at [70, 715] on div "Get started 40 %" at bounding box center [100, 713] width 96 height 15
drag, startPoint x: 1501, startPoint y: 386, endPoint x: 1471, endPoint y: 362, distance: 38.4
click at [1501, 387] on div "514 results in [GEOGRAPHIC_DATA], [GEOGRAPHIC_DATA] 1k – 10k Local Rolling BNSF…" at bounding box center [775, 524] width 1551 height 811
click at [313, 291] on button at bounding box center [312, 289] width 43 height 33
click at [507, 326] on div "not specified" at bounding box center [487, 322] width 268 height 98
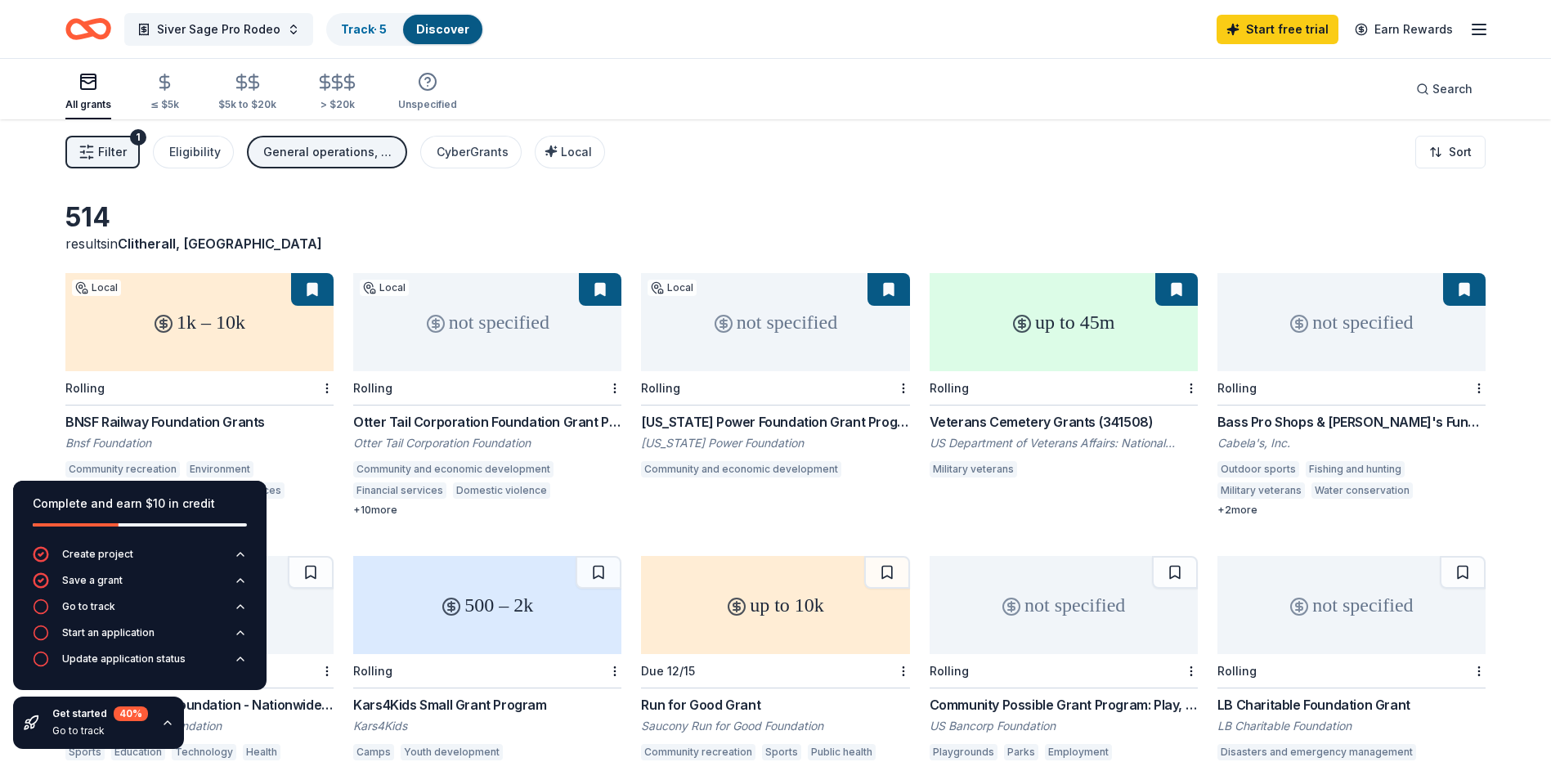
click at [1321, 333] on div "not specified" at bounding box center [1351, 322] width 268 height 98
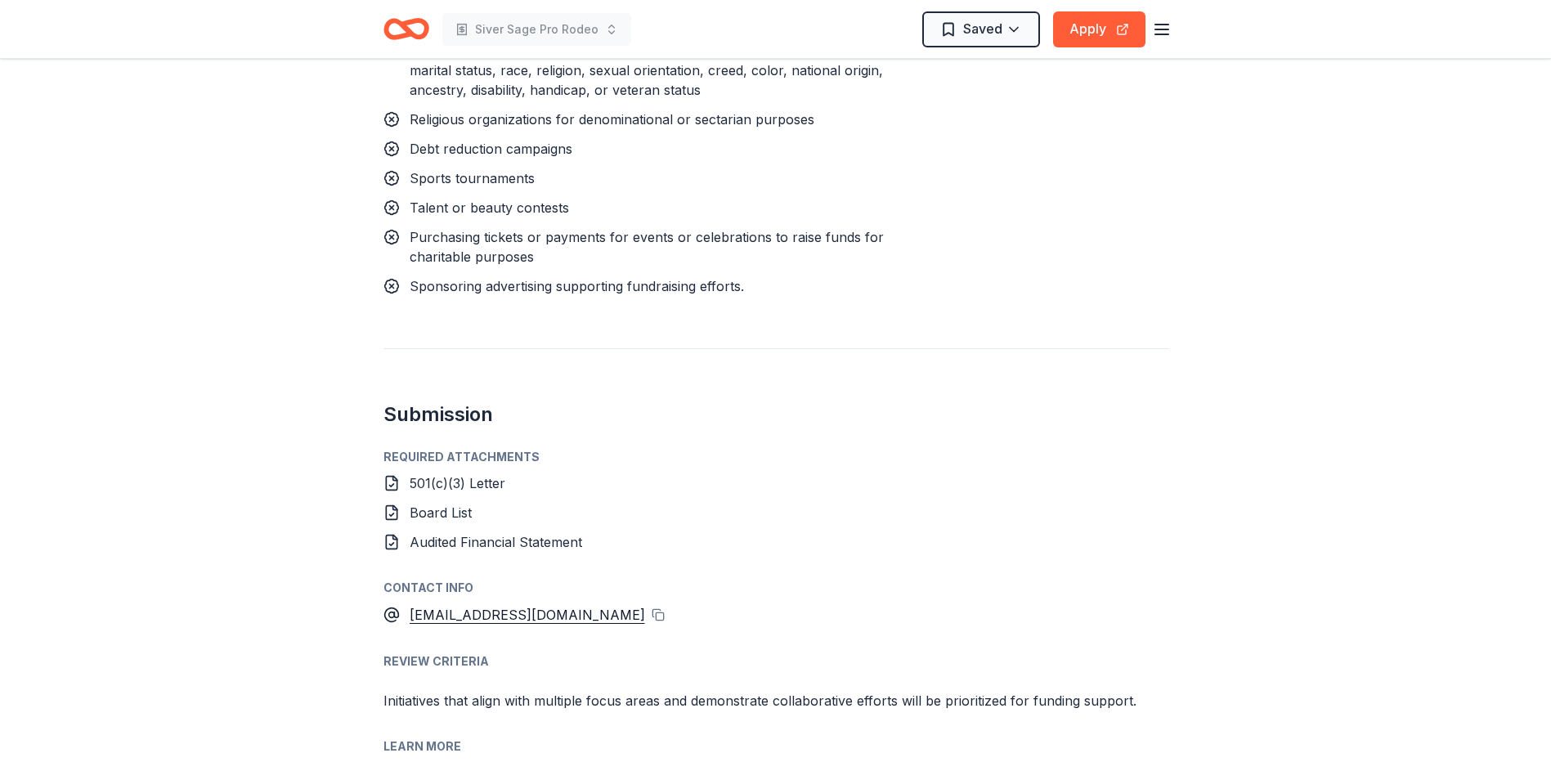
scroll to position [1962, 0]
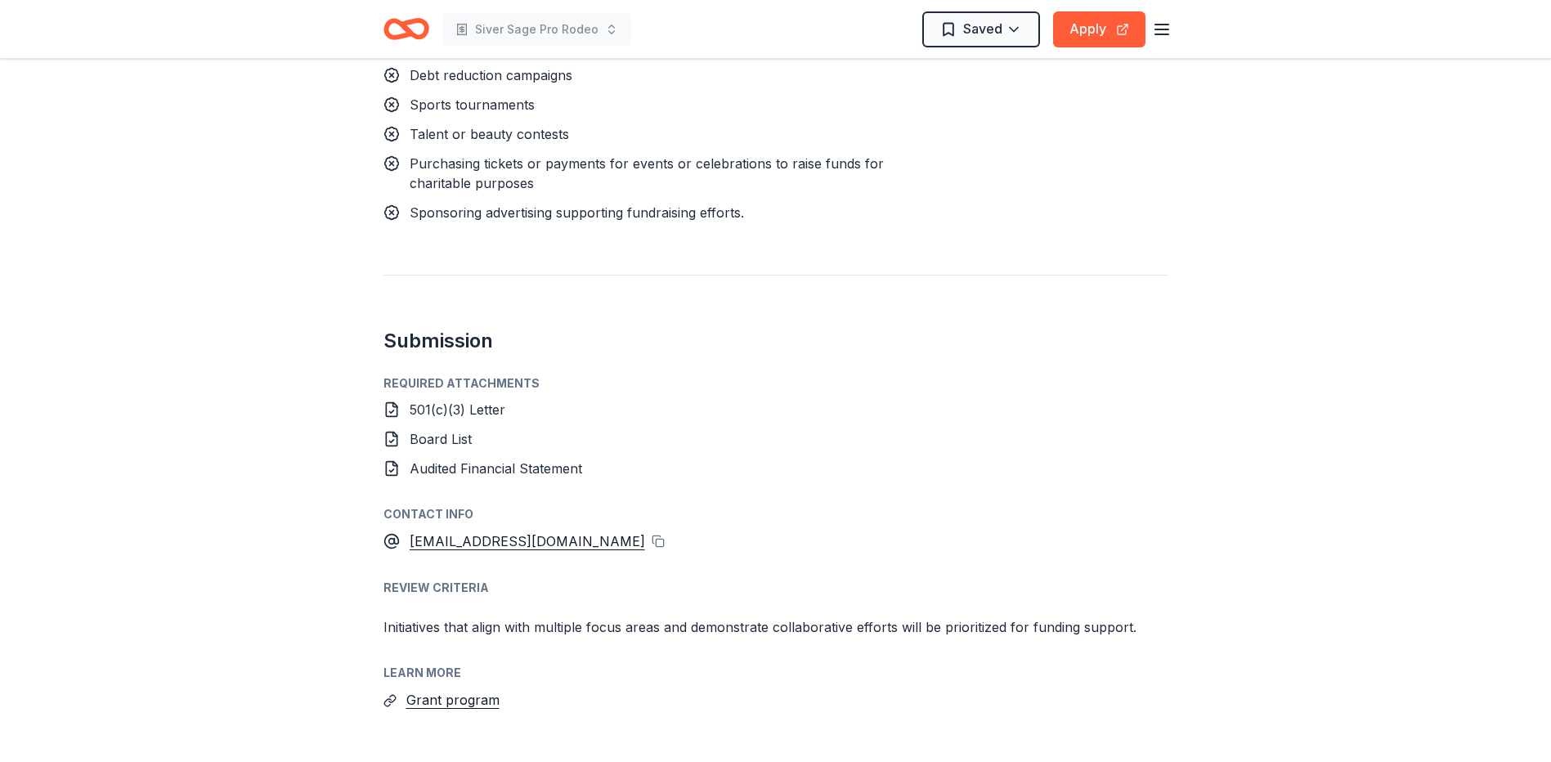
click at [443, 437] on span "Board List" at bounding box center [441, 439] width 62 height 16
click at [450, 471] on span "Audited Financial Statement" at bounding box center [496, 468] width 173 height 16
click at [452, 467] on span "Audited Financial Statement" at bounding box center [496, 468] width 173 height 16
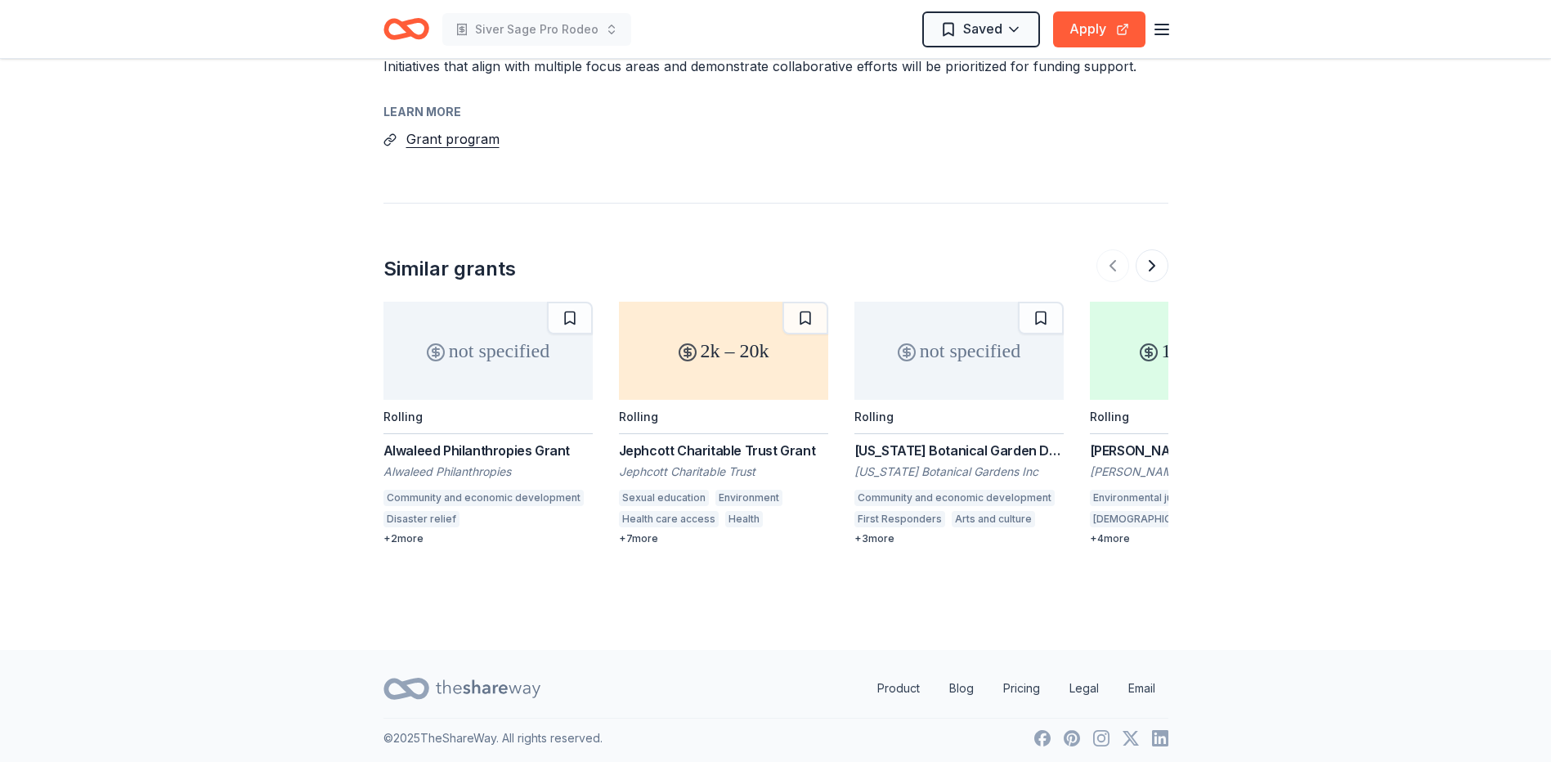
scroll to position [2529, 0]
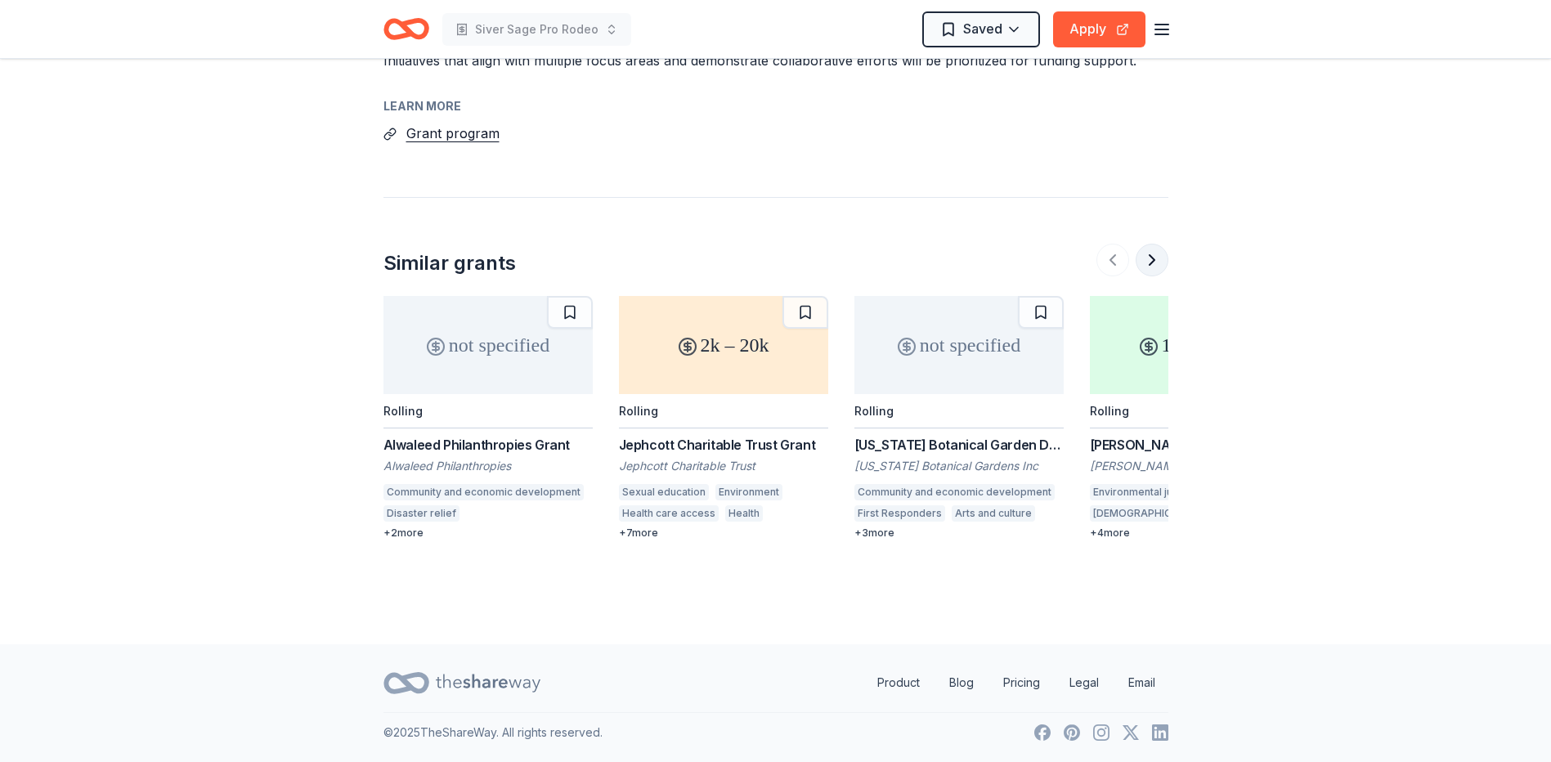
click at [1160, 260] on button at bounding box center [1152, 260] width 33 height 33
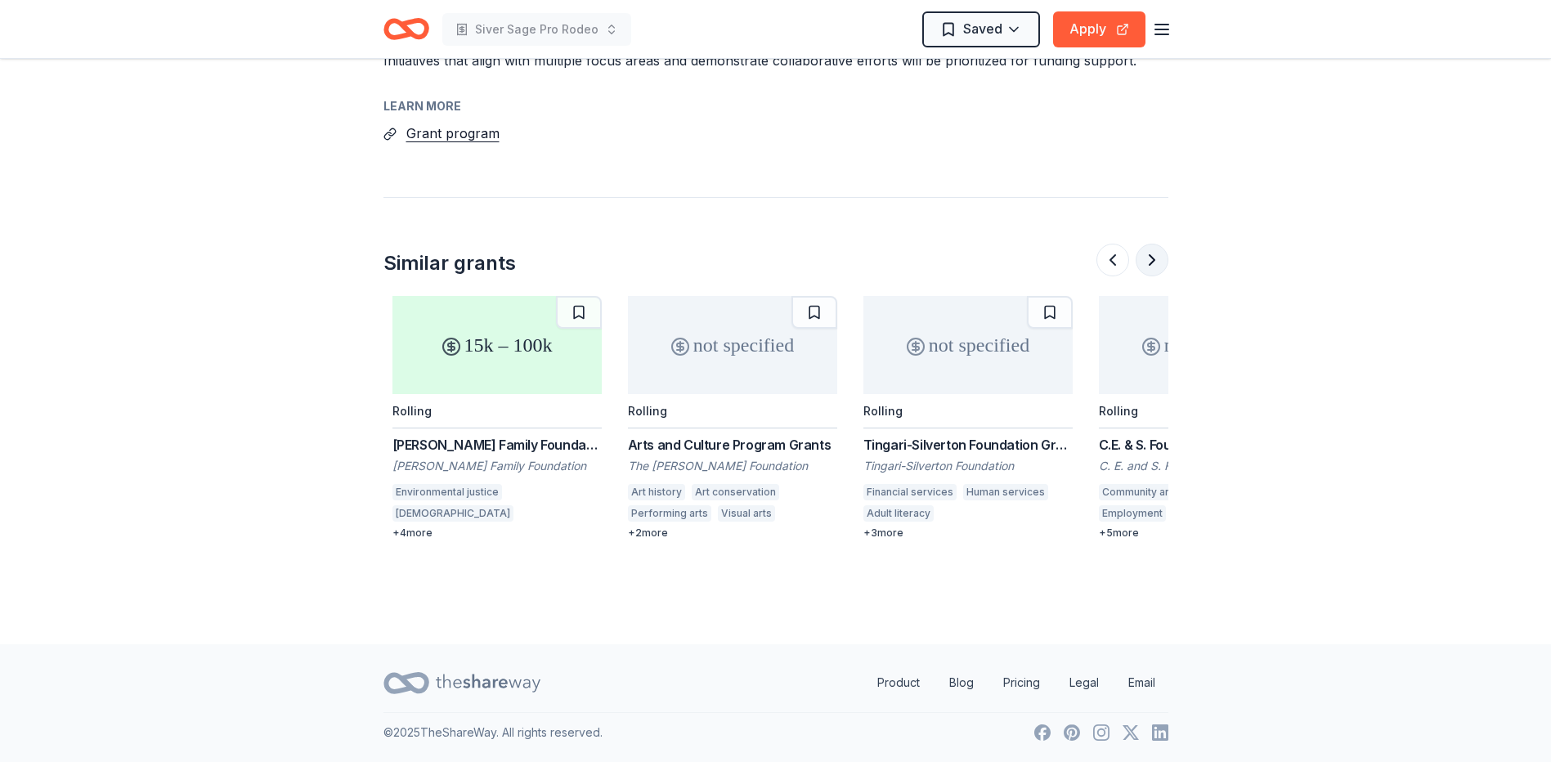
scroll to position [0, 706]
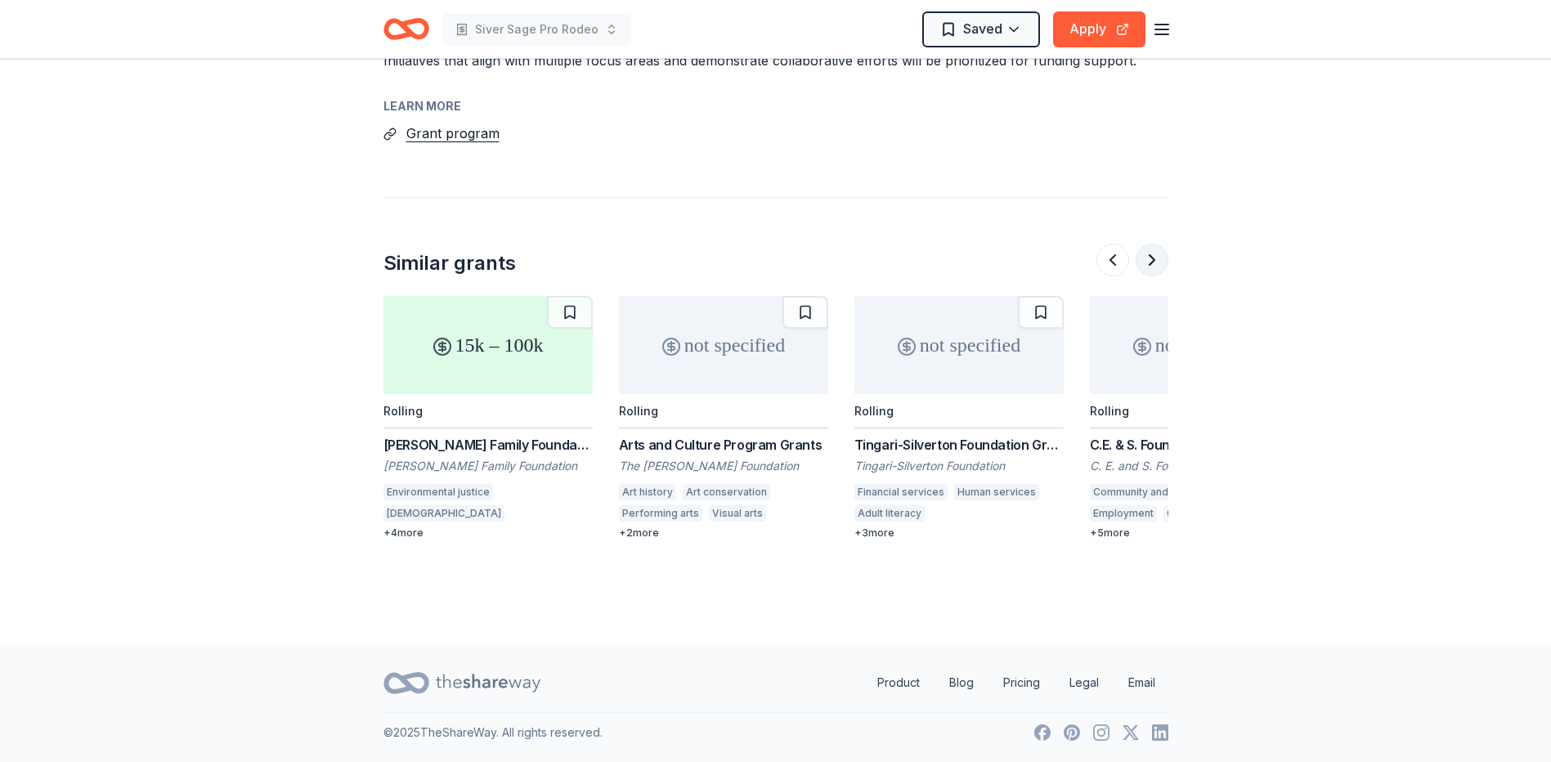
click at [1160, 260] on button at bounding box center [1152, 260] width 33 height 33
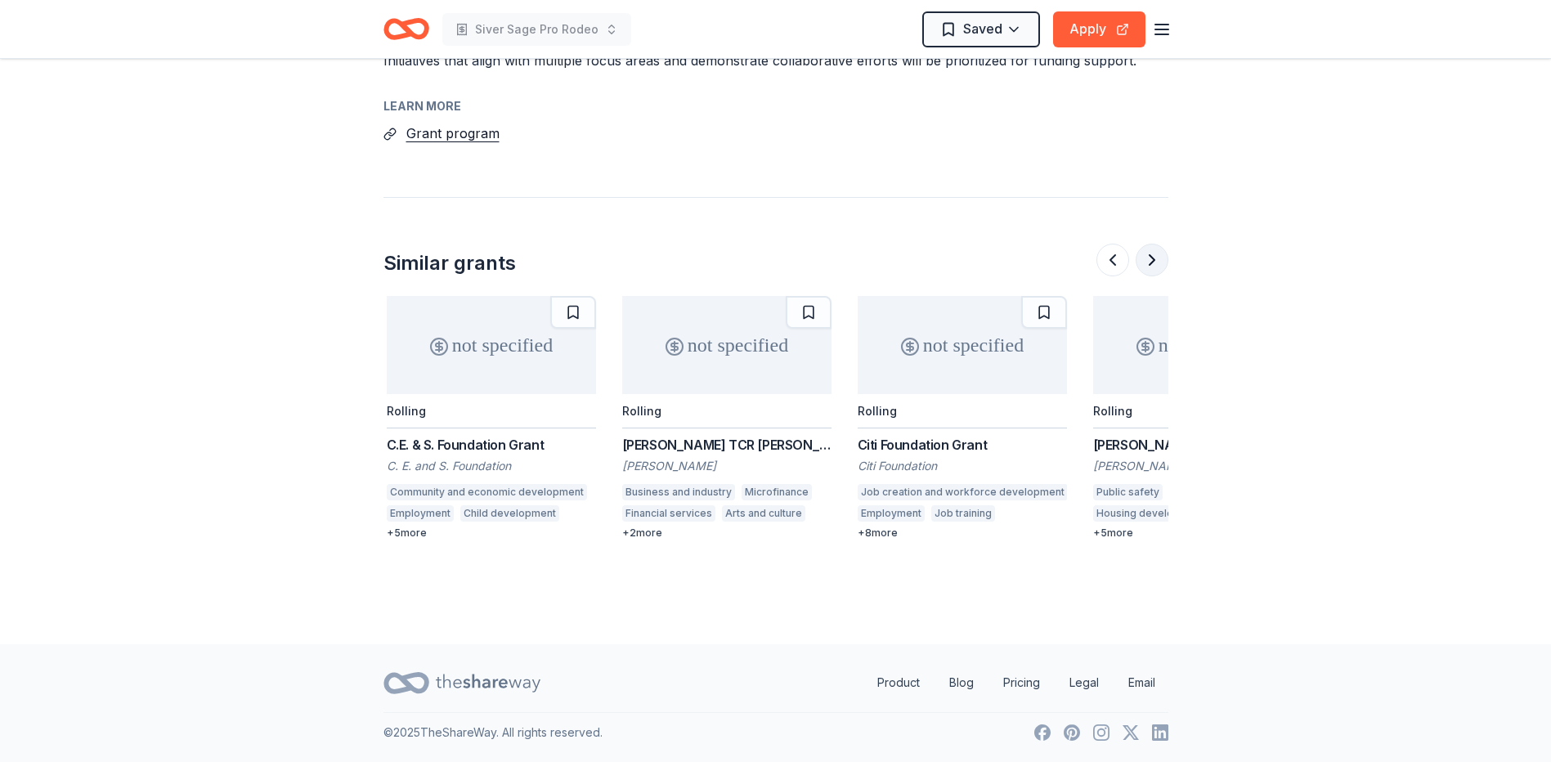
scroll to position [0, 1413]
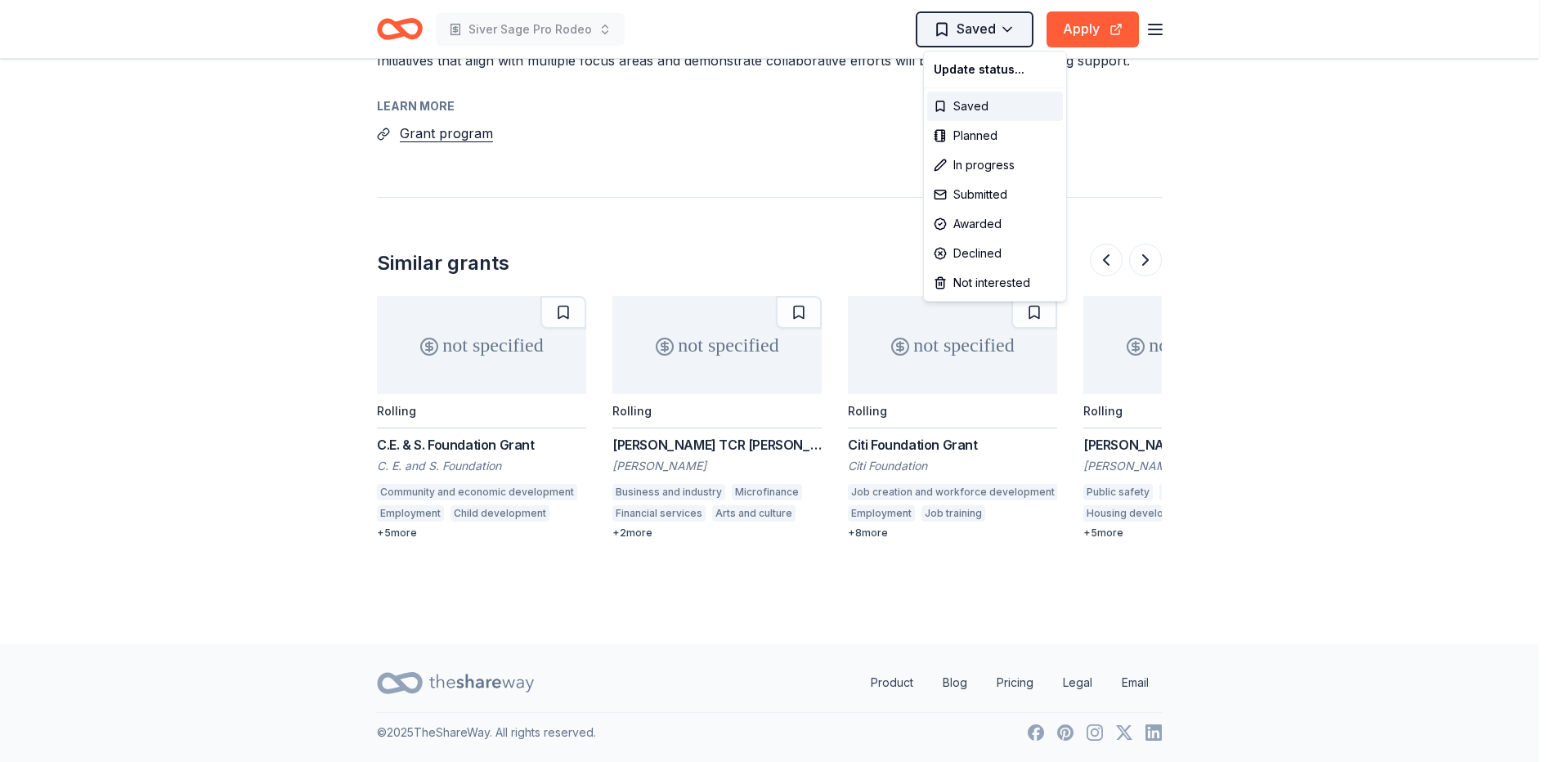
click at [966, 105] on div "Saved" at bounding box center [995, 106] width 136 height 29
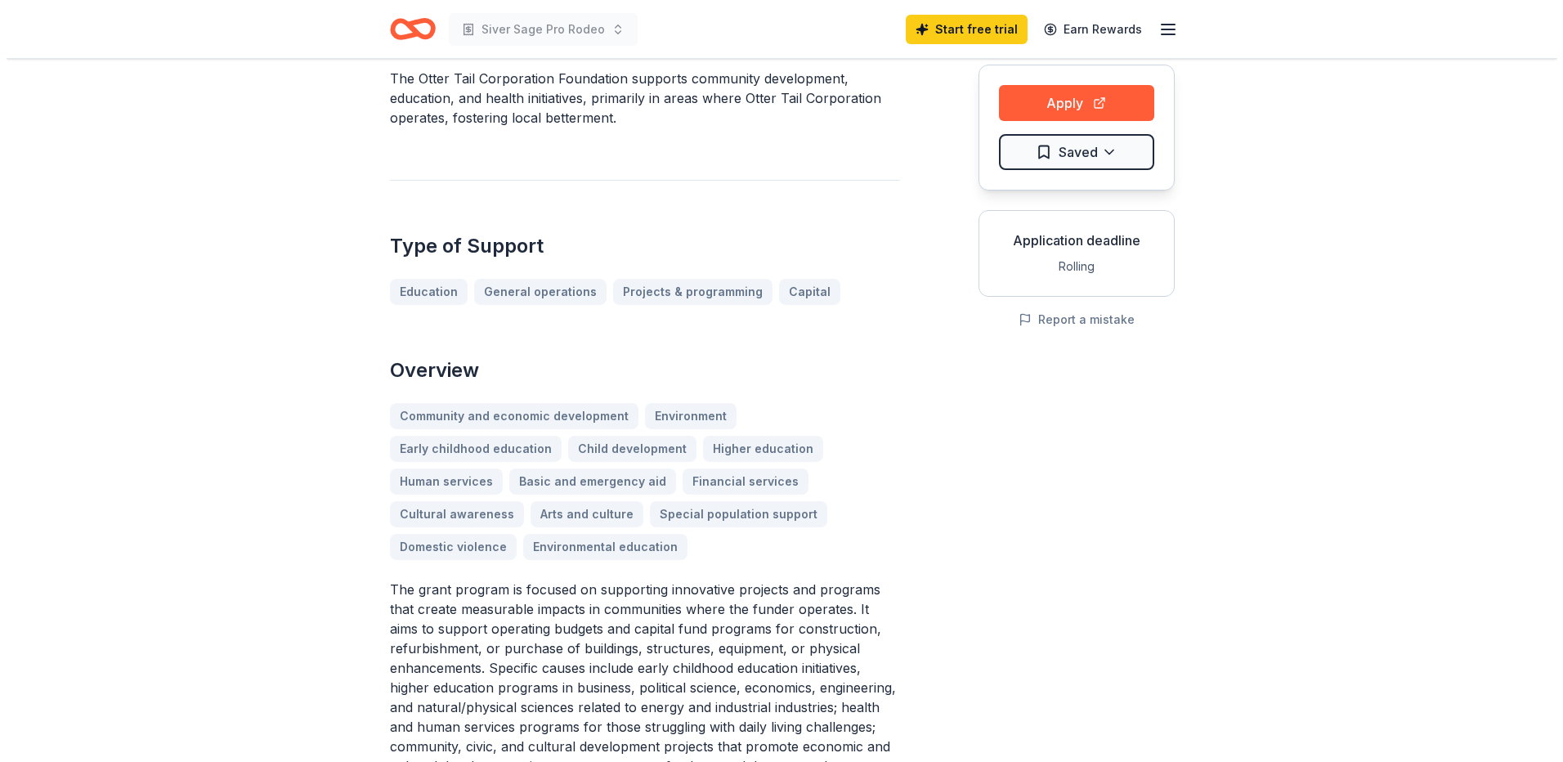
scroll to position [0, 0]
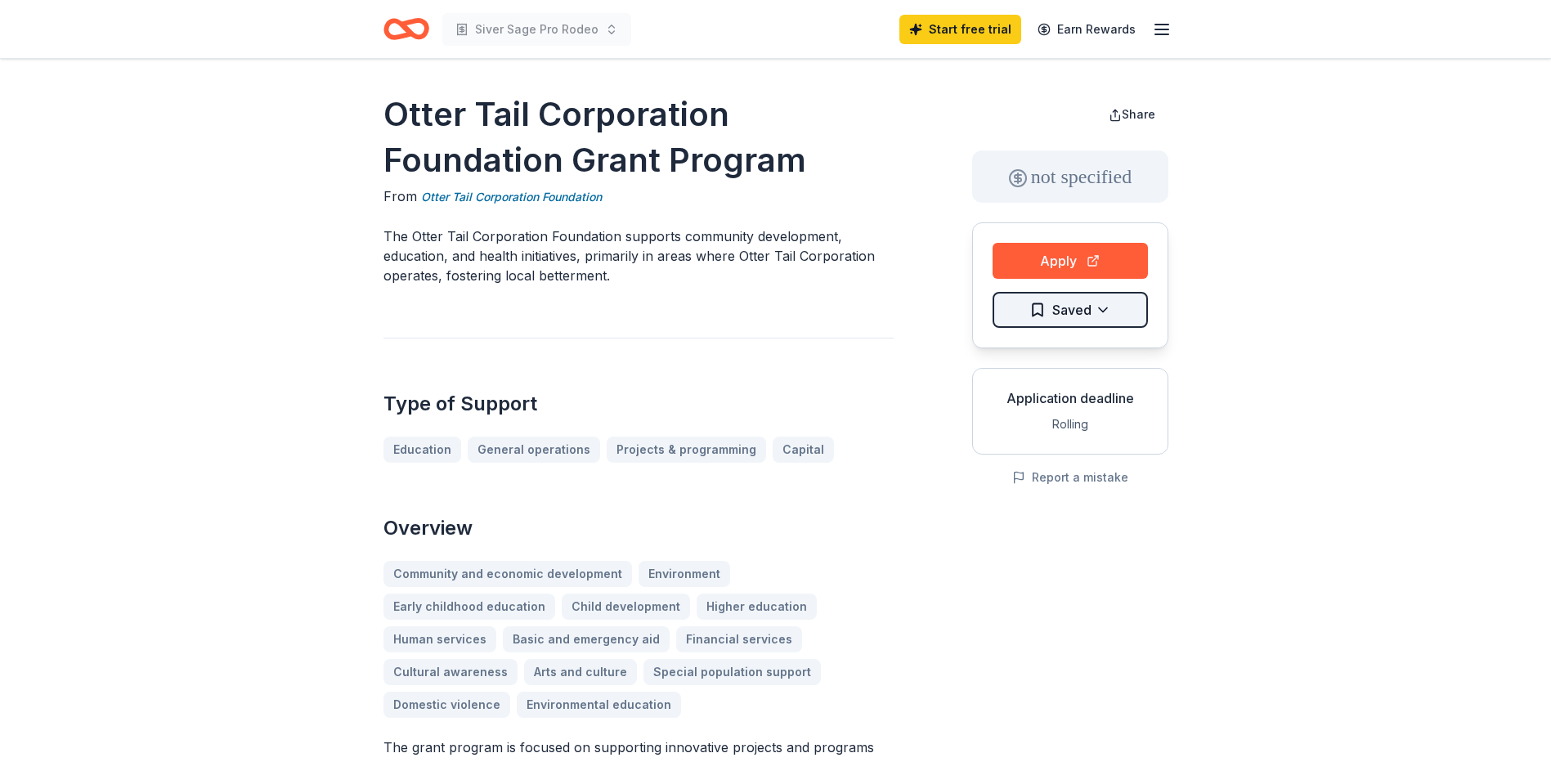
click at [1042, 309] on html "Siver Sage Pro Rodeo Start free trial Earn Rewards Otter Tail Corporation Found…" at bounding box center [775, 381] width 1551 height 762
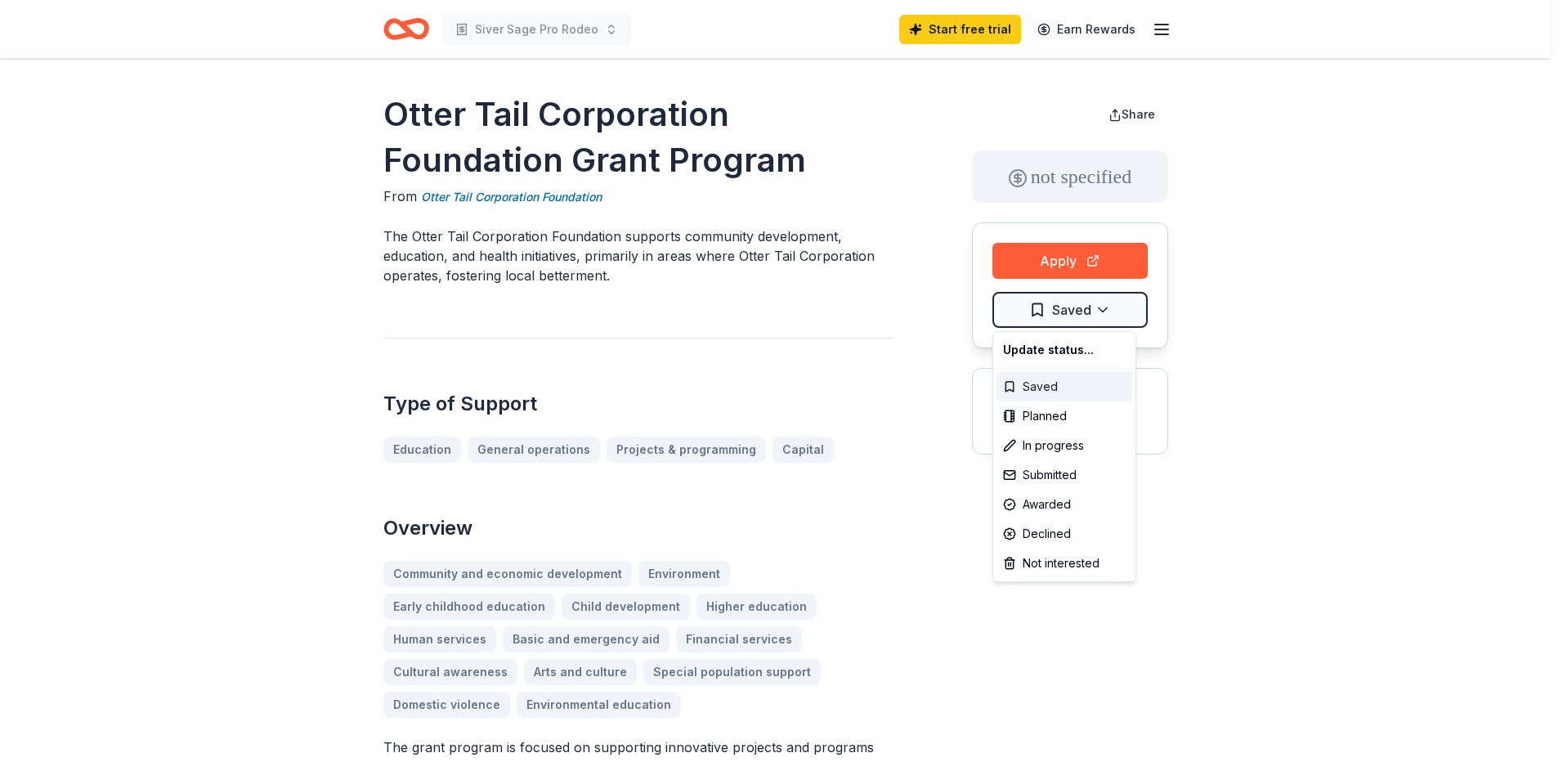
click at [1037, 385] on div "Saved" at bounding box center [1065, 386] width 136 height 29
click at [1099, 302] on html "Siver Sage Pro Rodeo Start free trial Earn Rewards Otter Tail Corporation Found…" at bounding box center [775, 381] width 1551 height 762
click at [1051, 353] on div "Update status..." at bounding box center [1065, 349] width 136 height 29
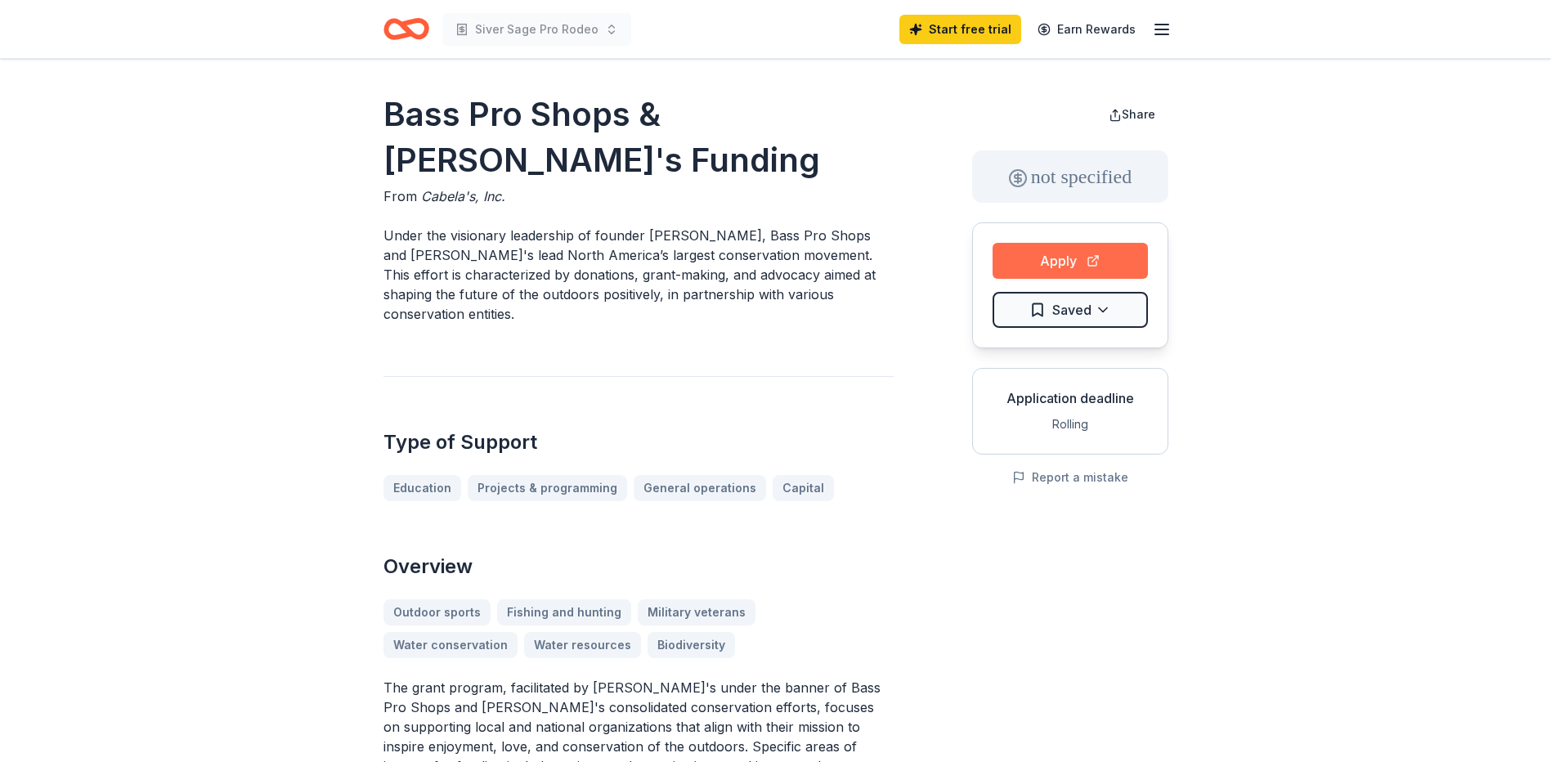
click at [1029, 271] on button "Apply" at bounding box center [1069, 261] width 155 height 36
